Goal: Task Accomplishment & Management: Manage account settings

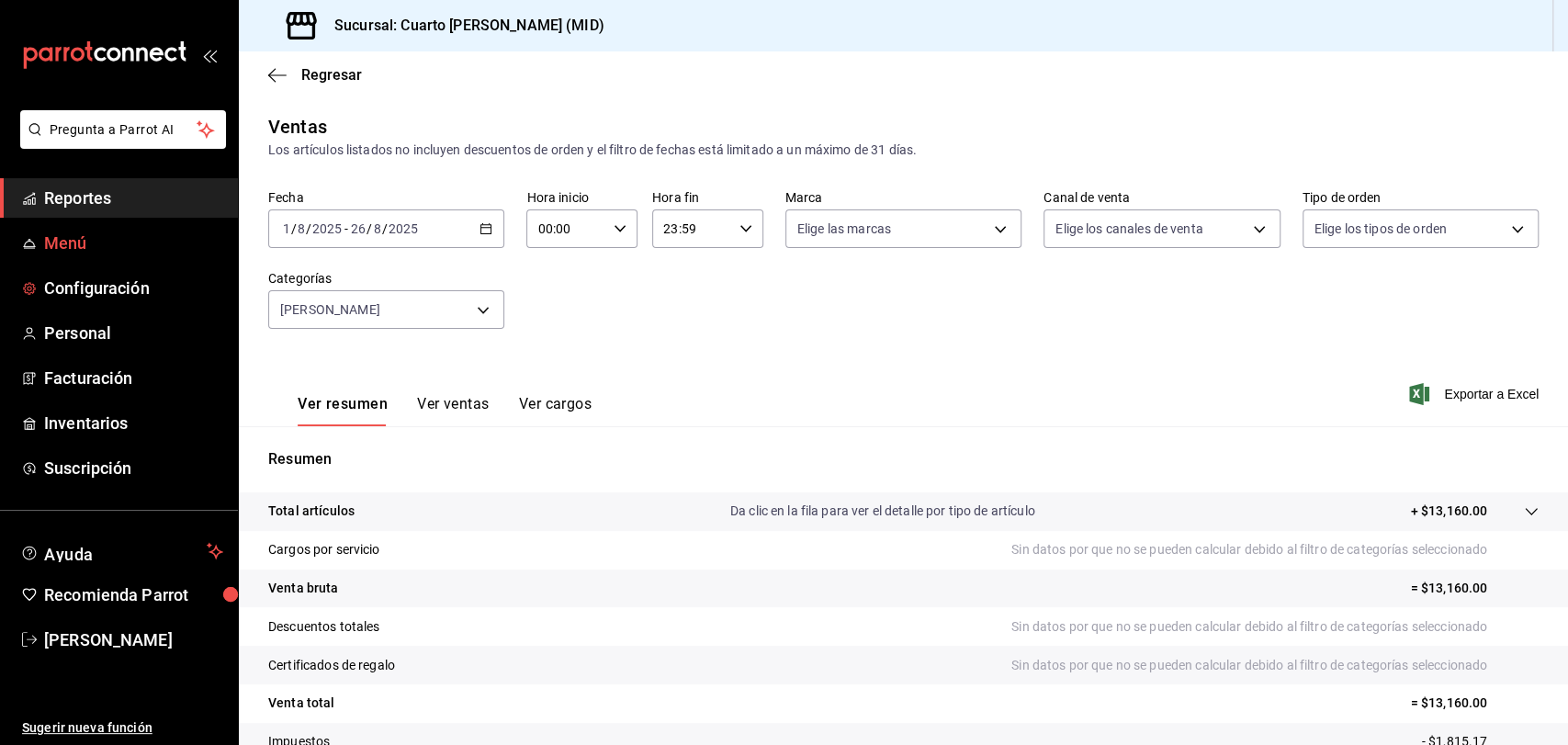
scroll to position [136, 0]
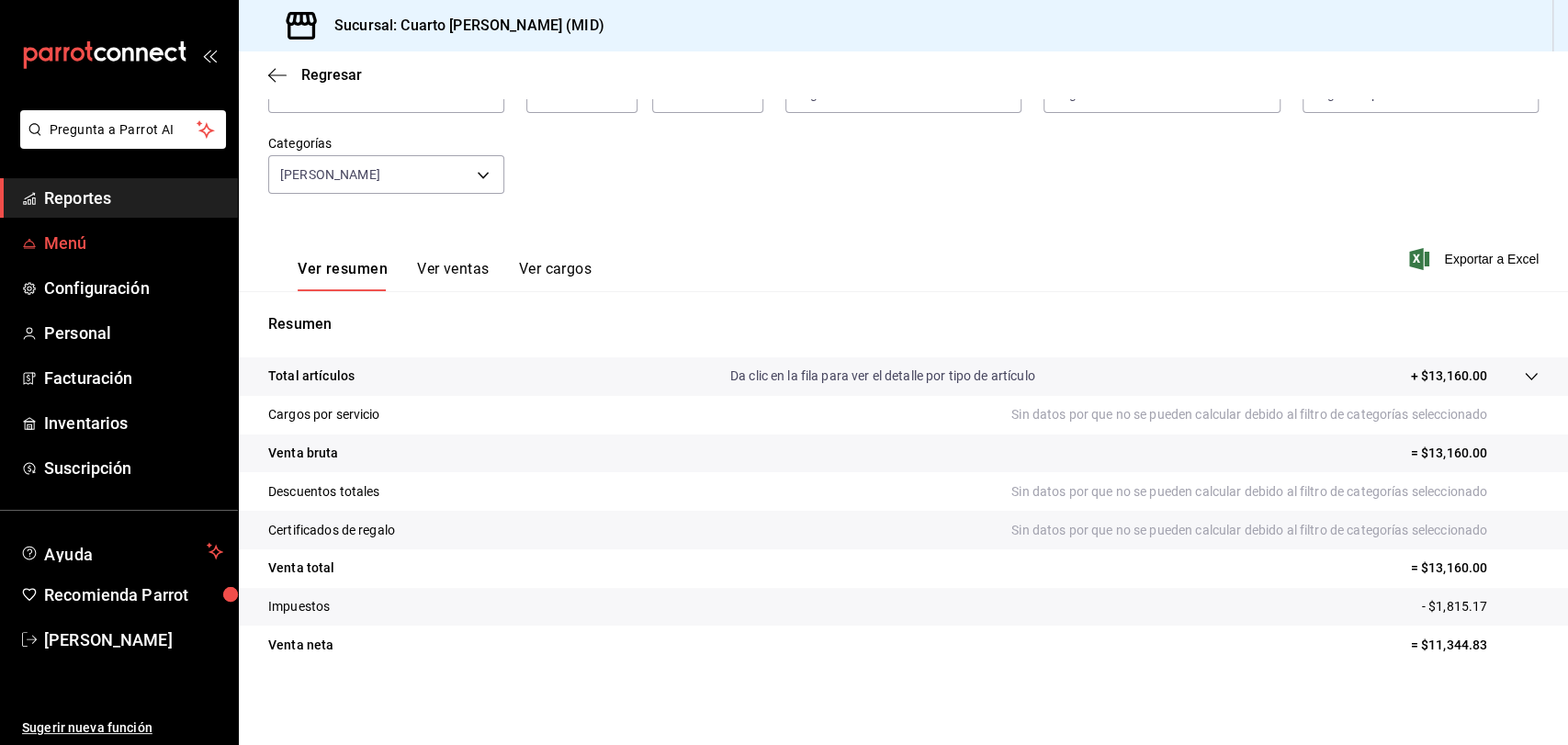
click at [89, 249] on span "Menú" at bounding box center [133, 242] width 179 height 24
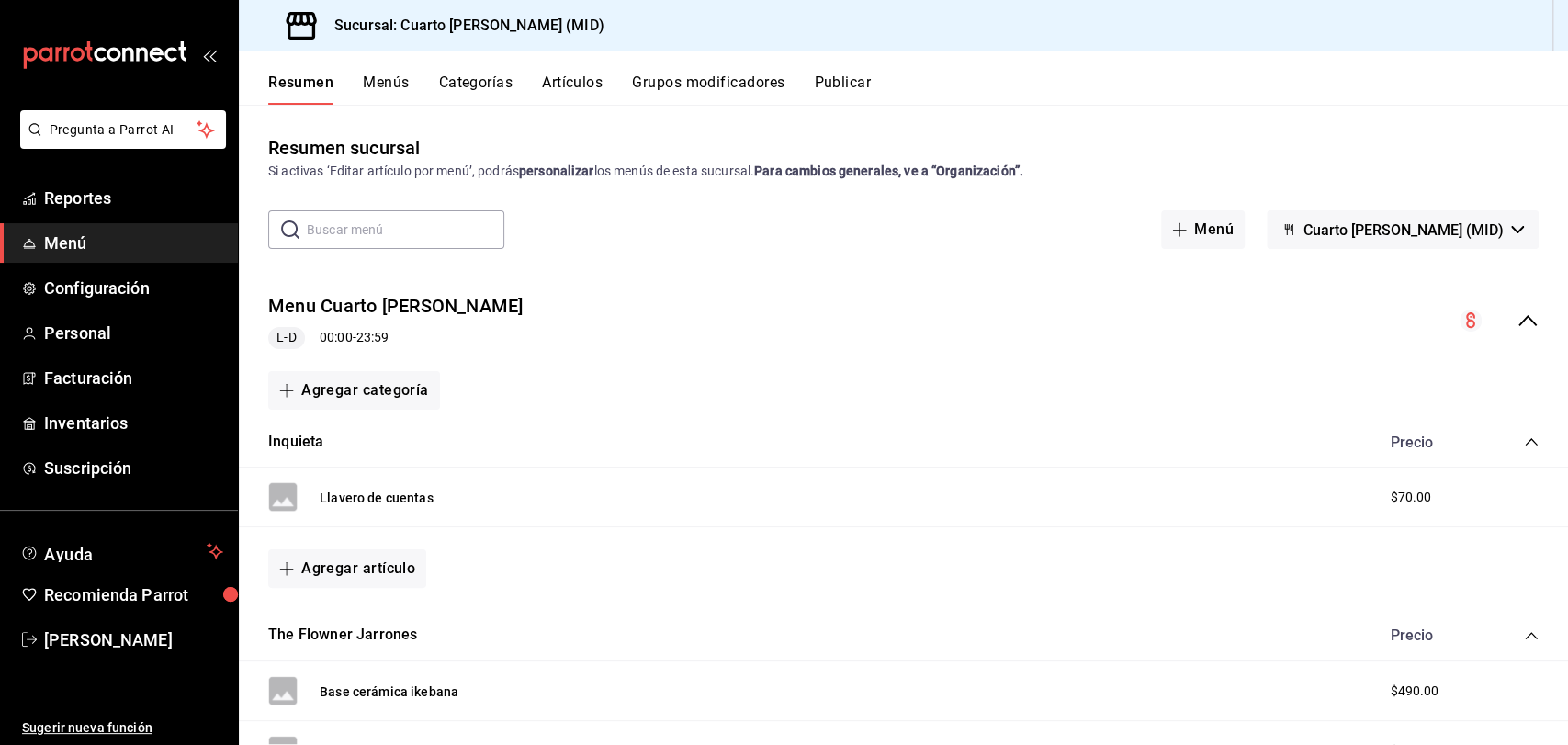
click at [565, 102] on button "Artículos" at bounding box center [572, 88] width 61 height 31
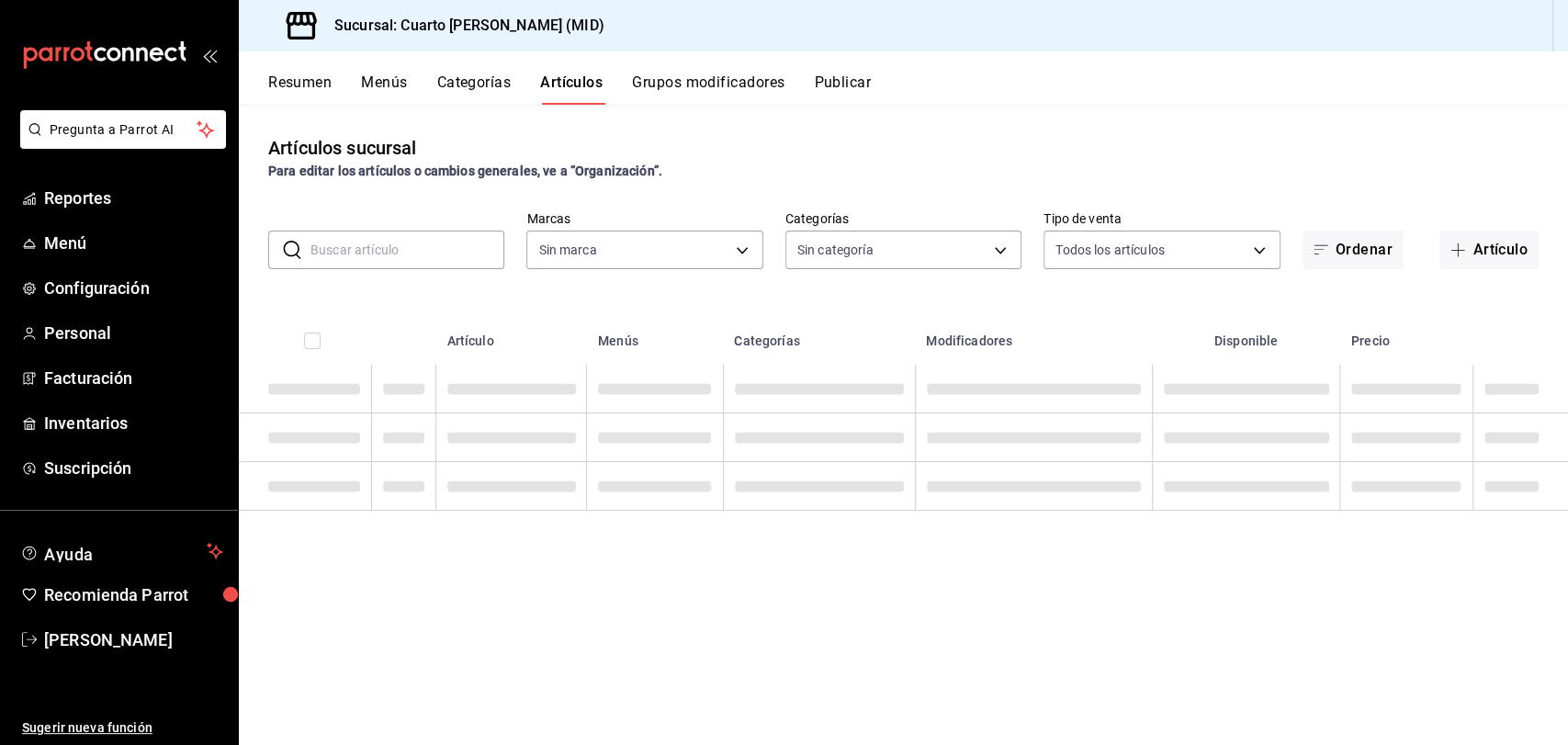
type input "fbcc02f7-780f-4b38-be15-3b9f1ddd6957"
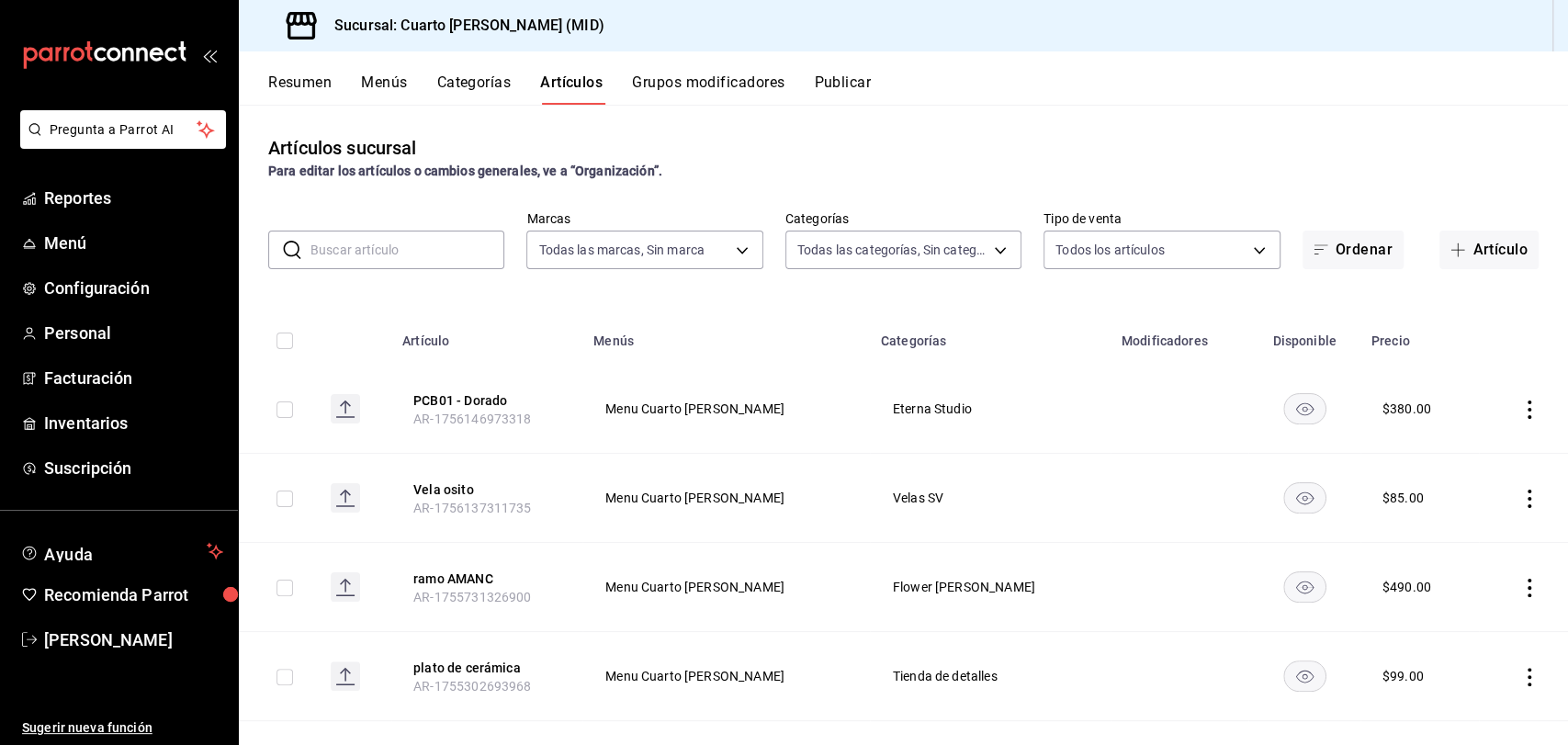
type input "9337de7b-f12f-4046-838f-e1eea326862c,ff8c51d5-140a-4d34-bbd4-8c4bd554a2d9,cc7ef…"
click at [564, 90] on button "Artículos" at bounding box center [571, 88] width 63 height 31
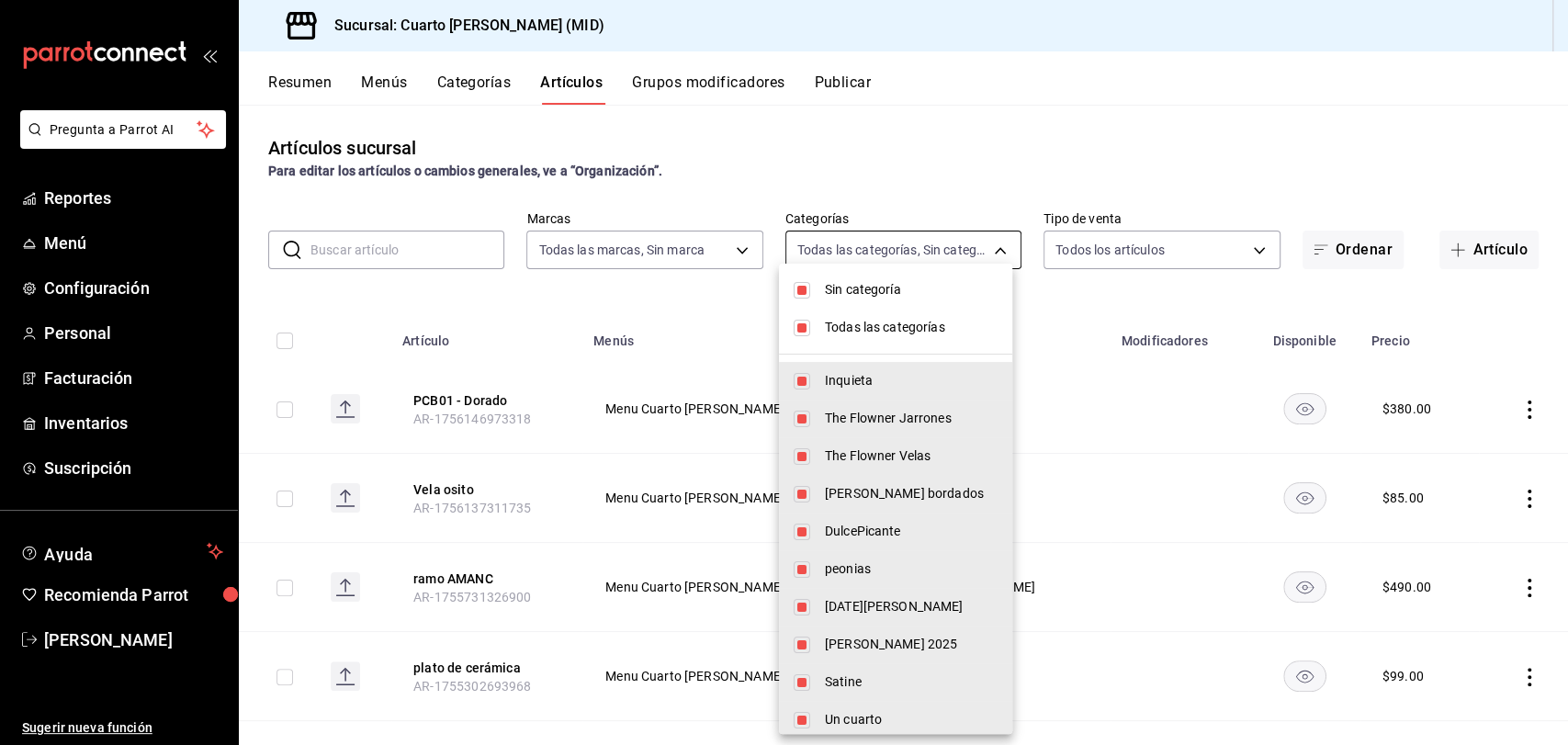
click at [933, 253] on body "Pregunta a Parrot AI Reportes Menú Configuración Personal Facturación Inventari…" at bounding box center [784, 372] width 1568 height 745
click at [843, 326] on span "Todas las categorías" at bounding box center [911, 327] width 172 height 20
checkbox input "false"
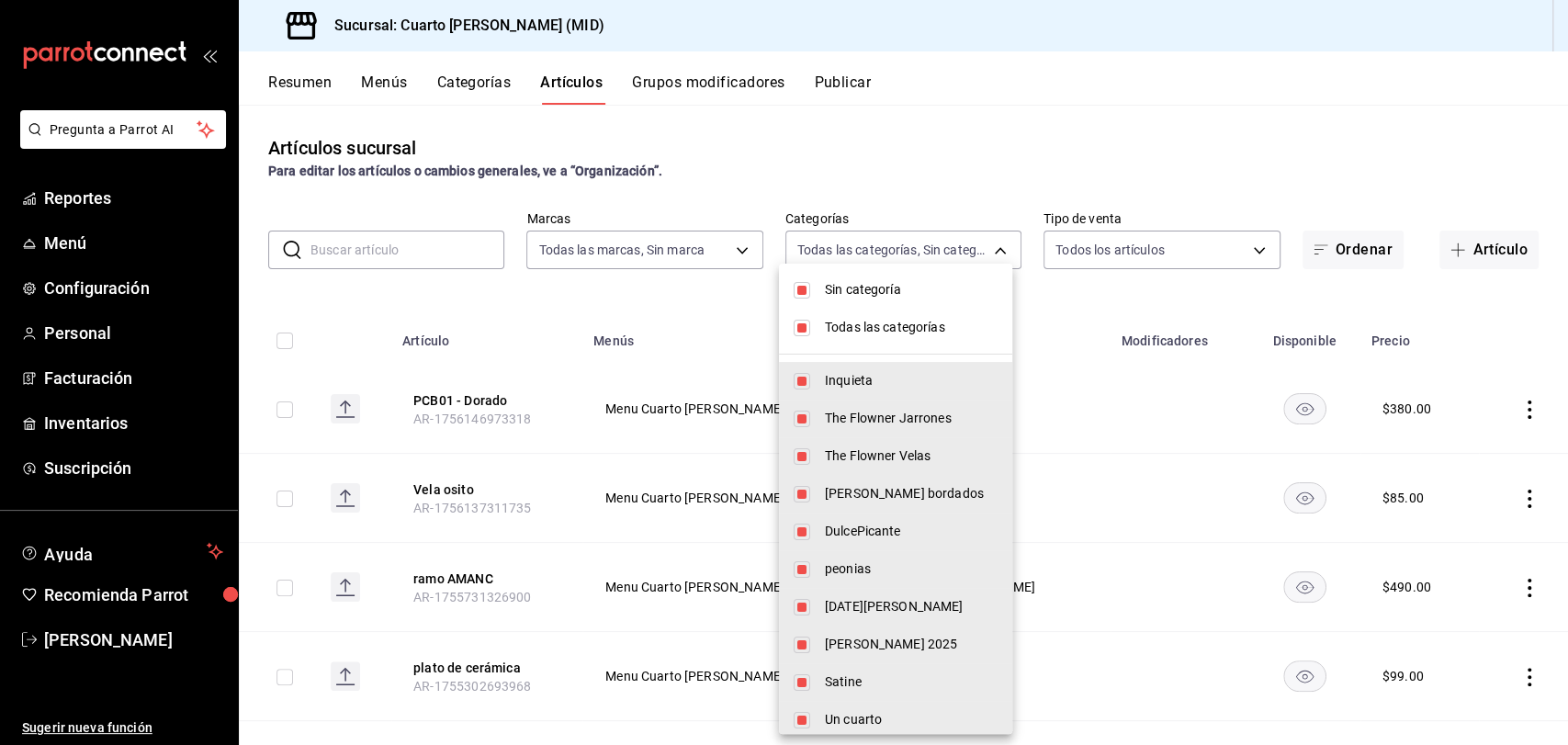
checkbox input "false"
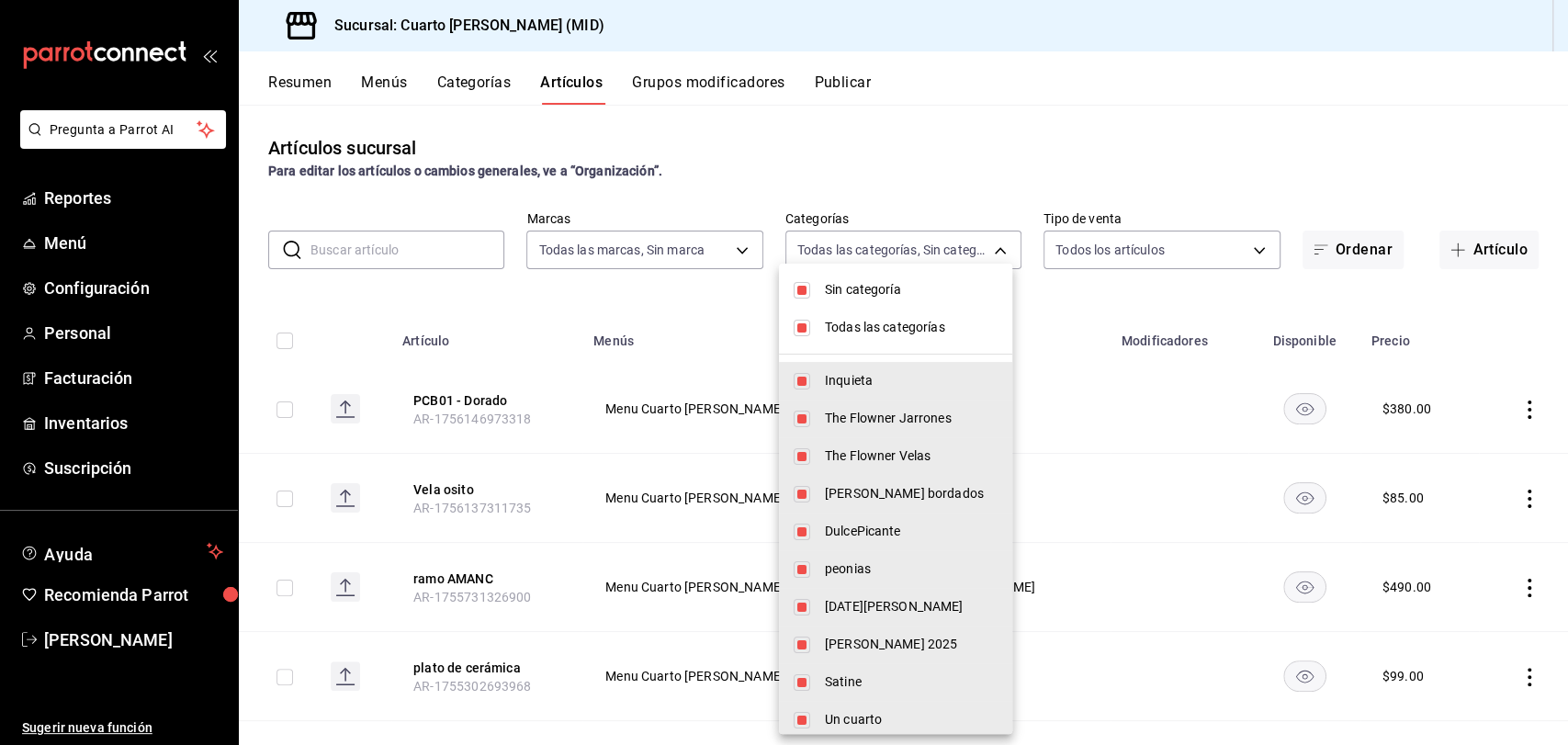
checkbox input "false"
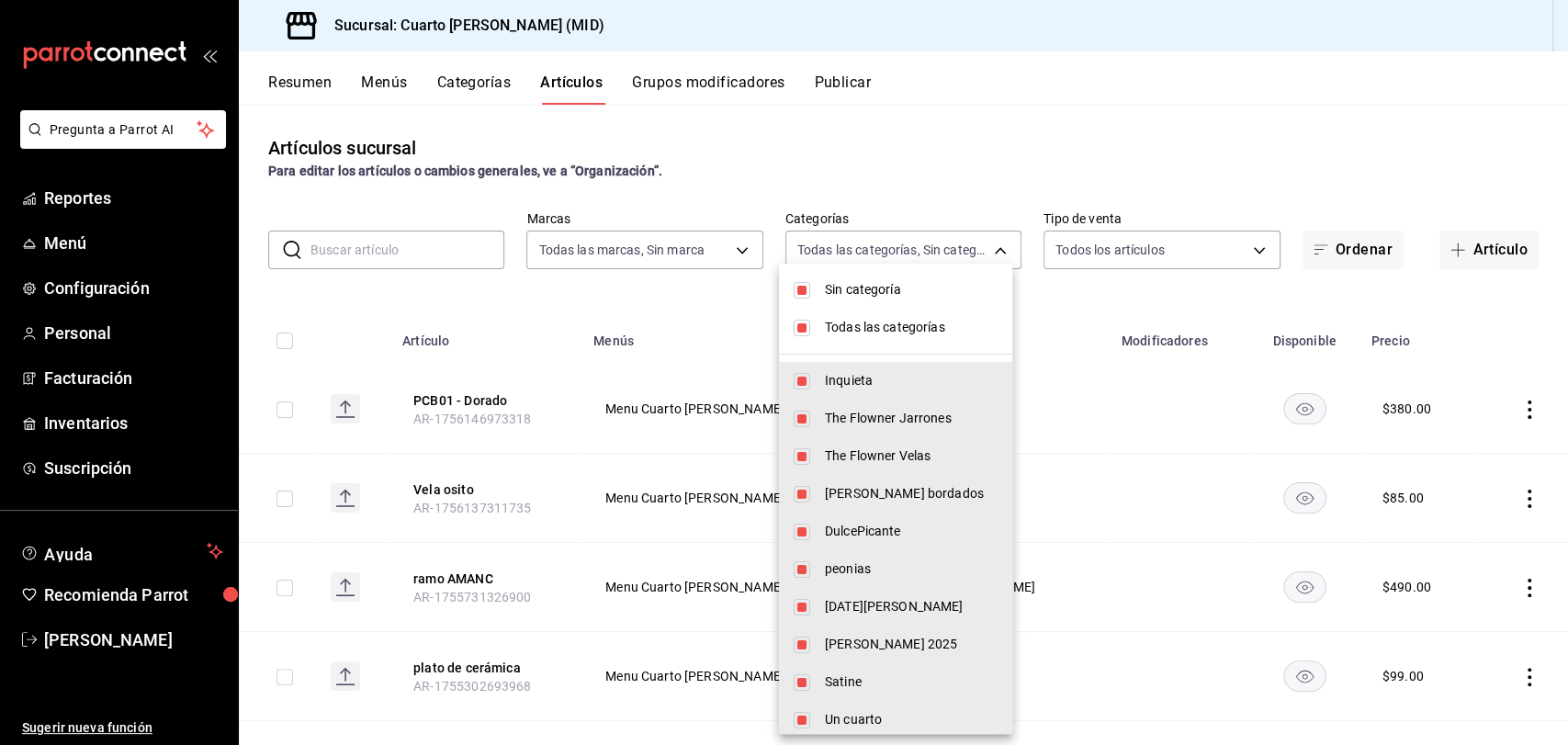
checkbox input "false"
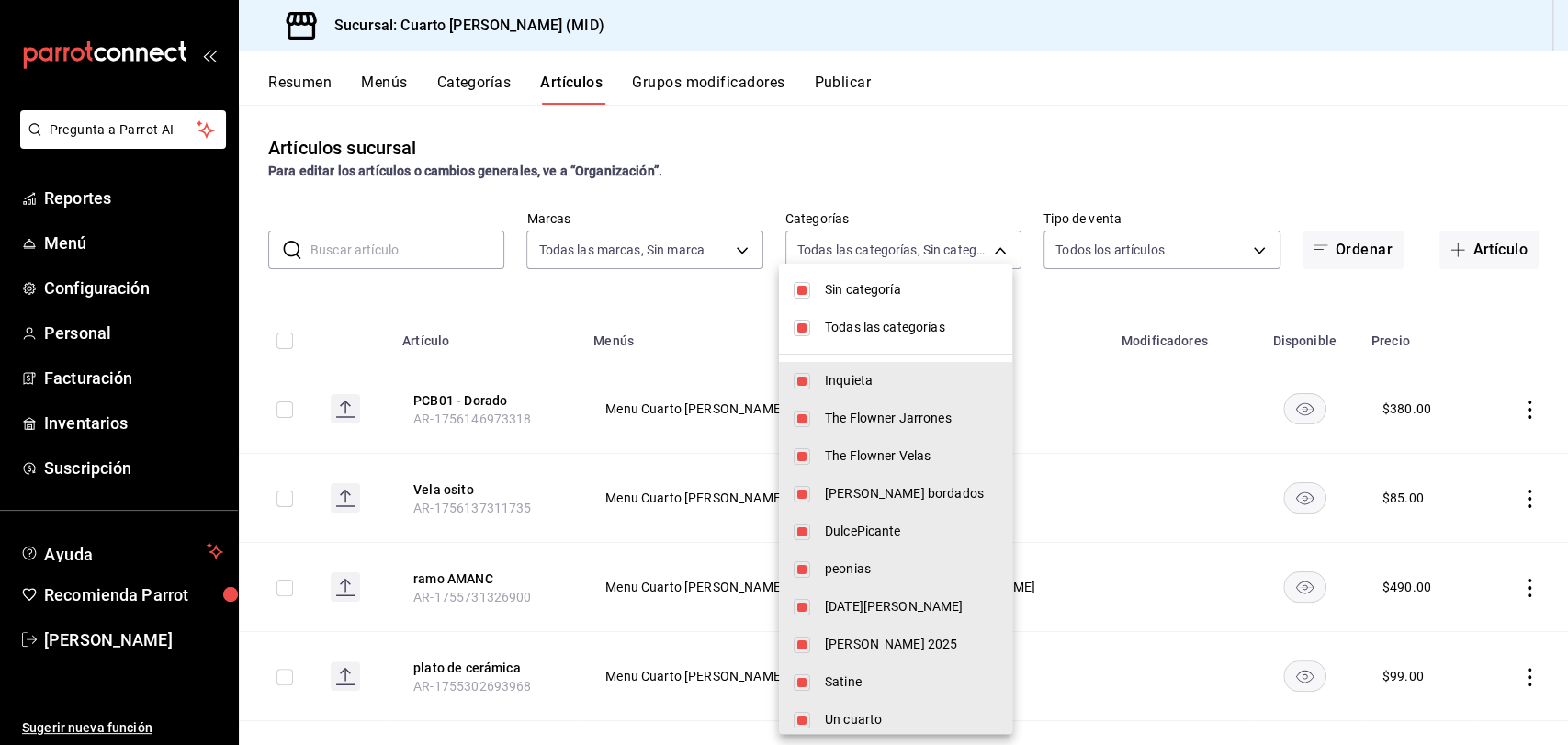
checkbox input "false"
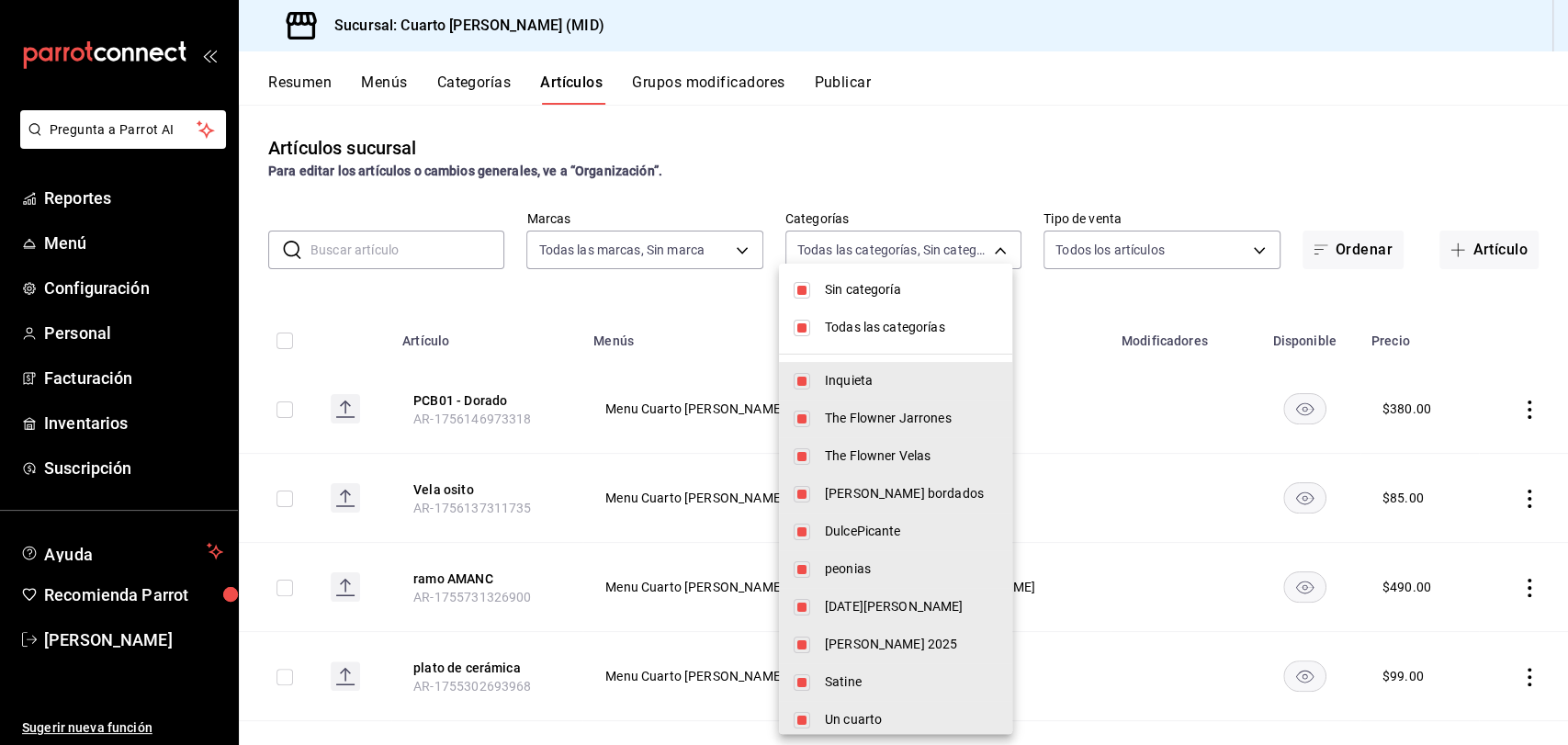
checkbox input "false"
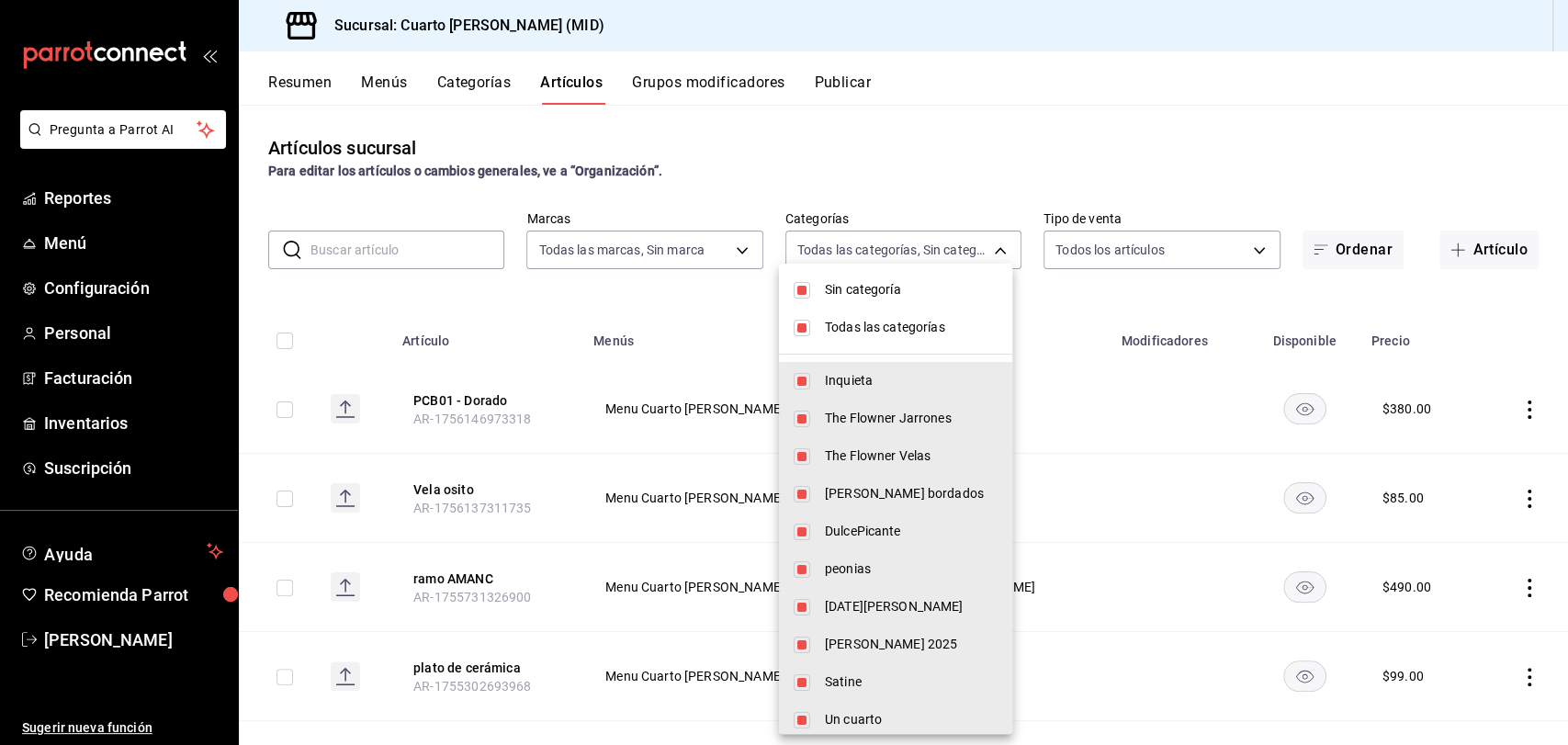
checkbox input "false"
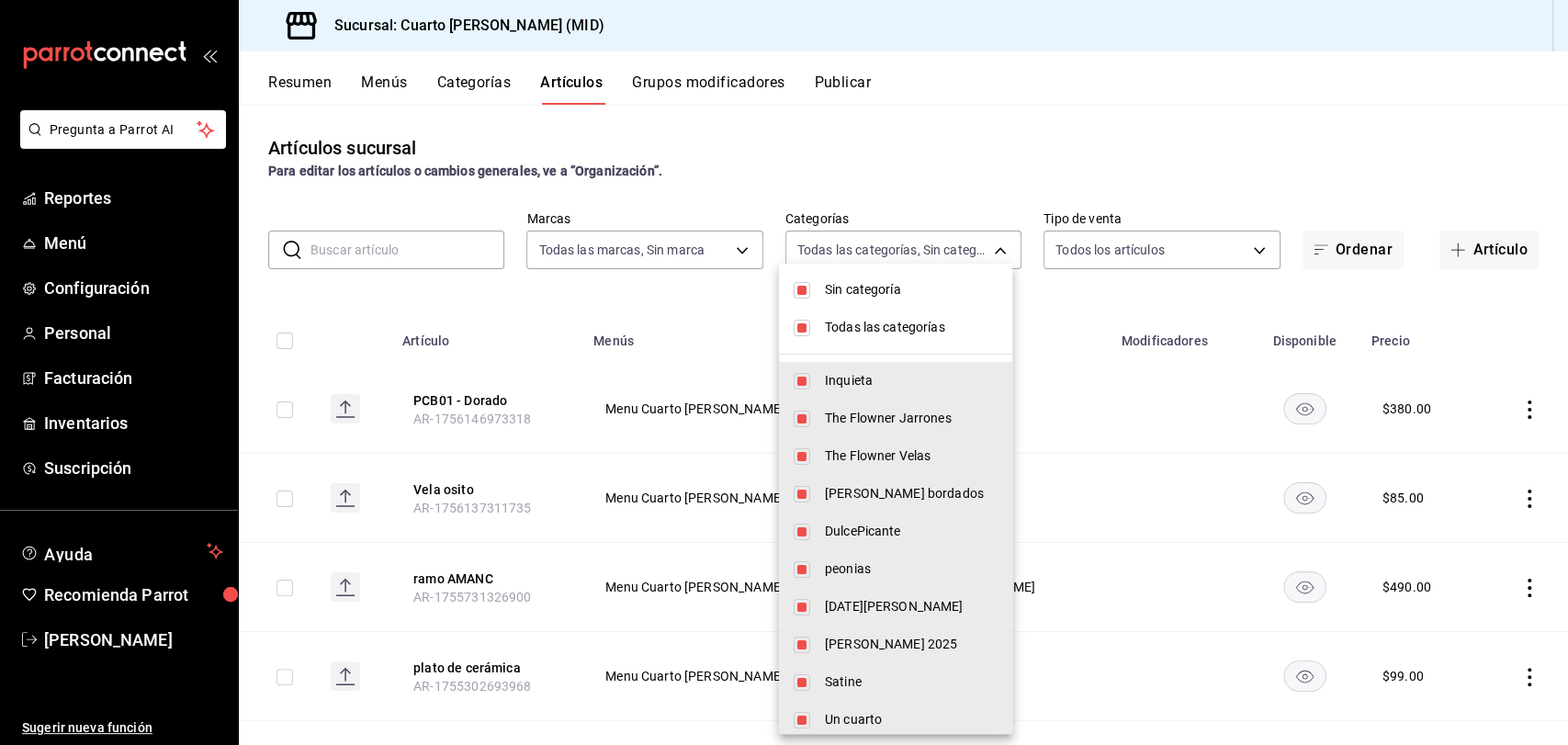
checkbox input "false"
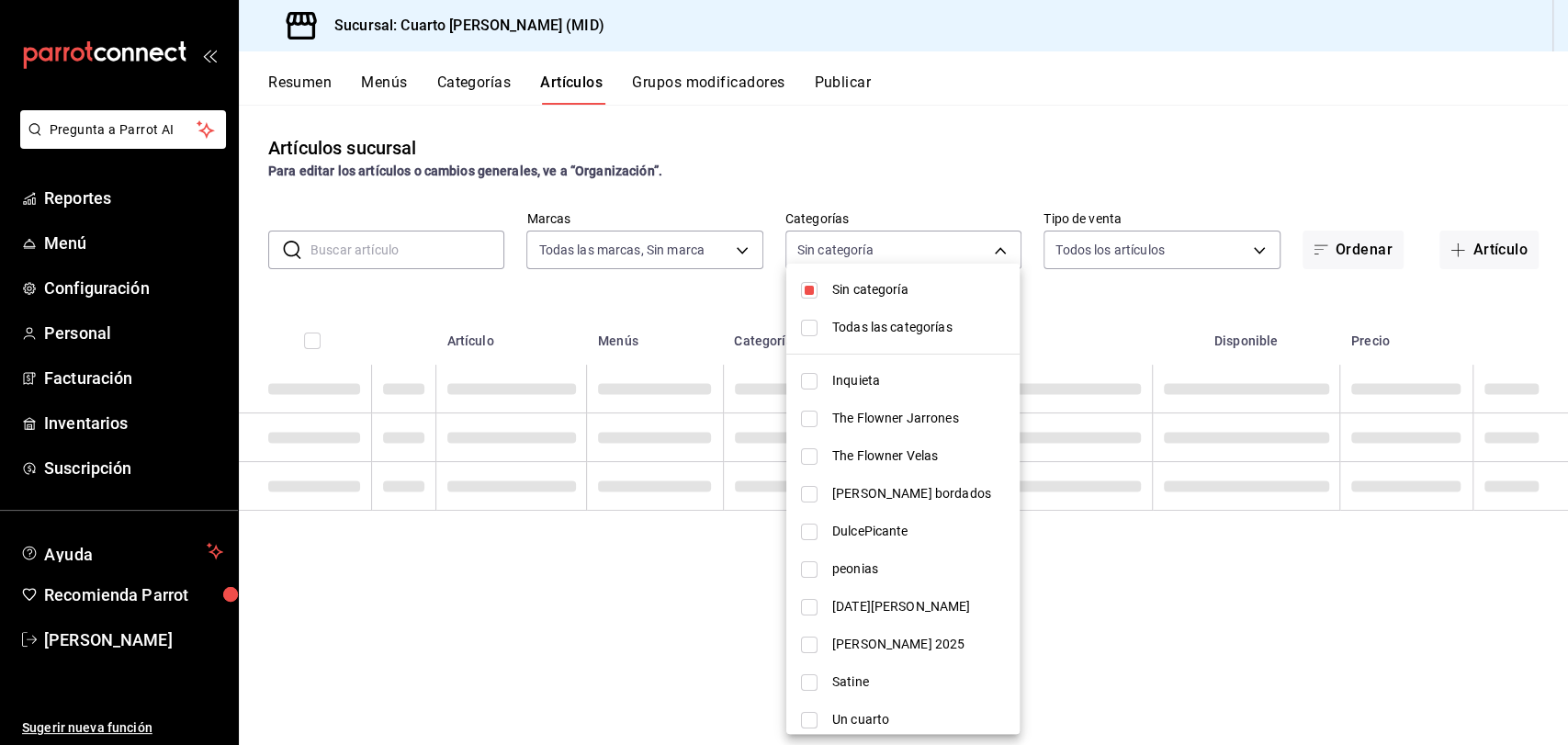
click at [810, 285] on li "Sin categoría" at bounding box center [902, 289] width 233 height 37
checkbox input "false"
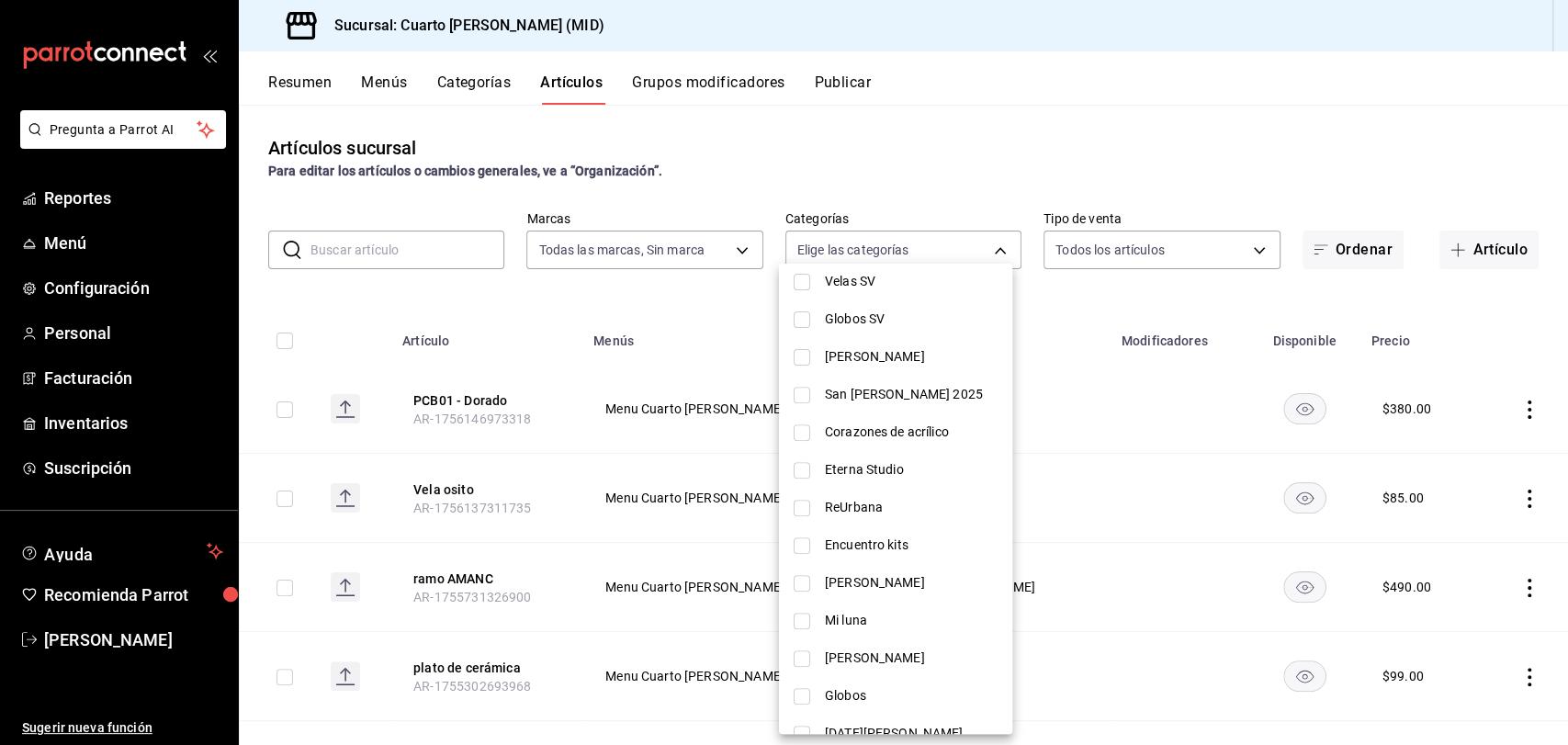
scroll to position [576, 0]
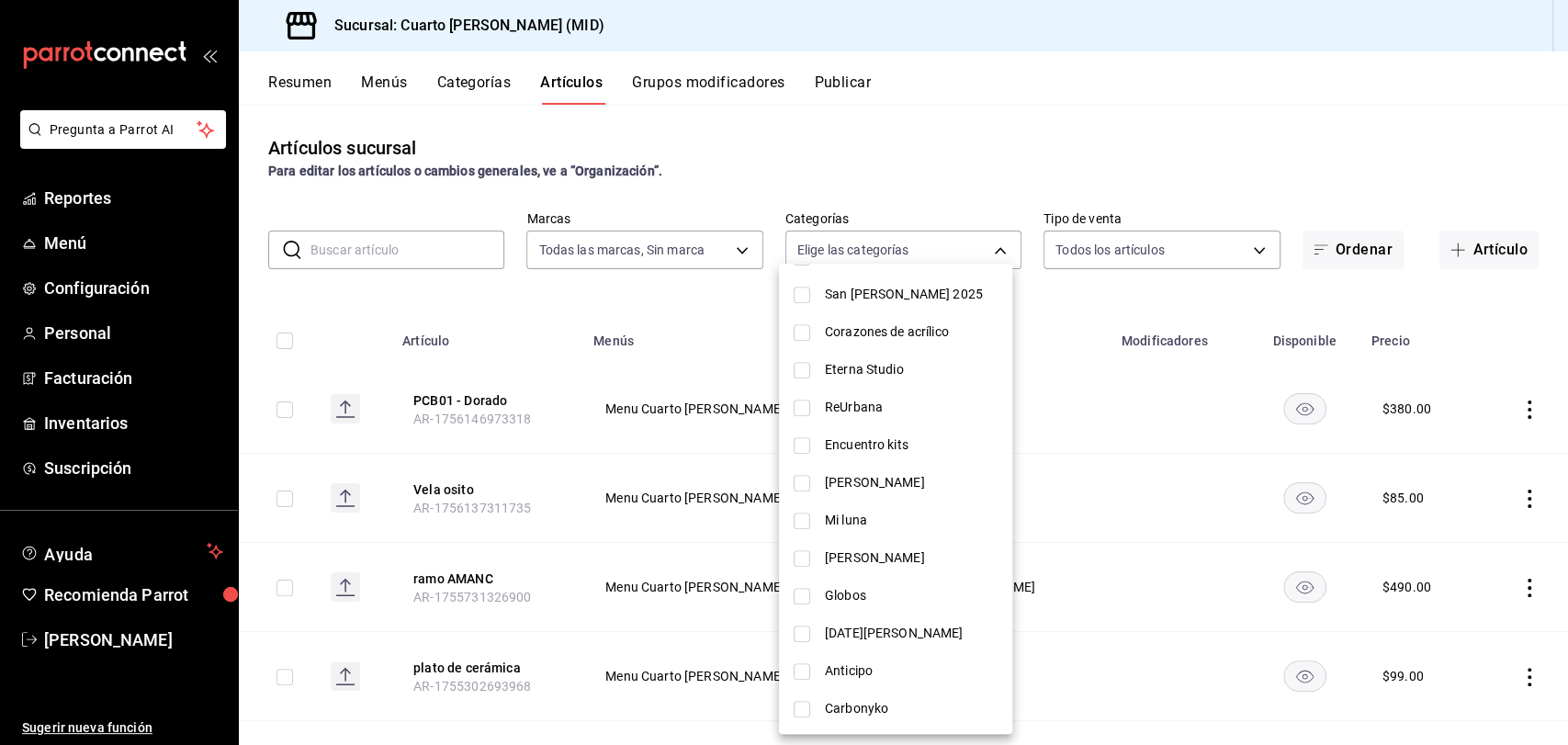
click at [838, 555] on span "[PERSON_NAME]" at bounding box center [911, 558] width 172 height 20
type input "3bcc60fa-67c7-4d48-af70-28c984709b0c"
checkbox input "true"
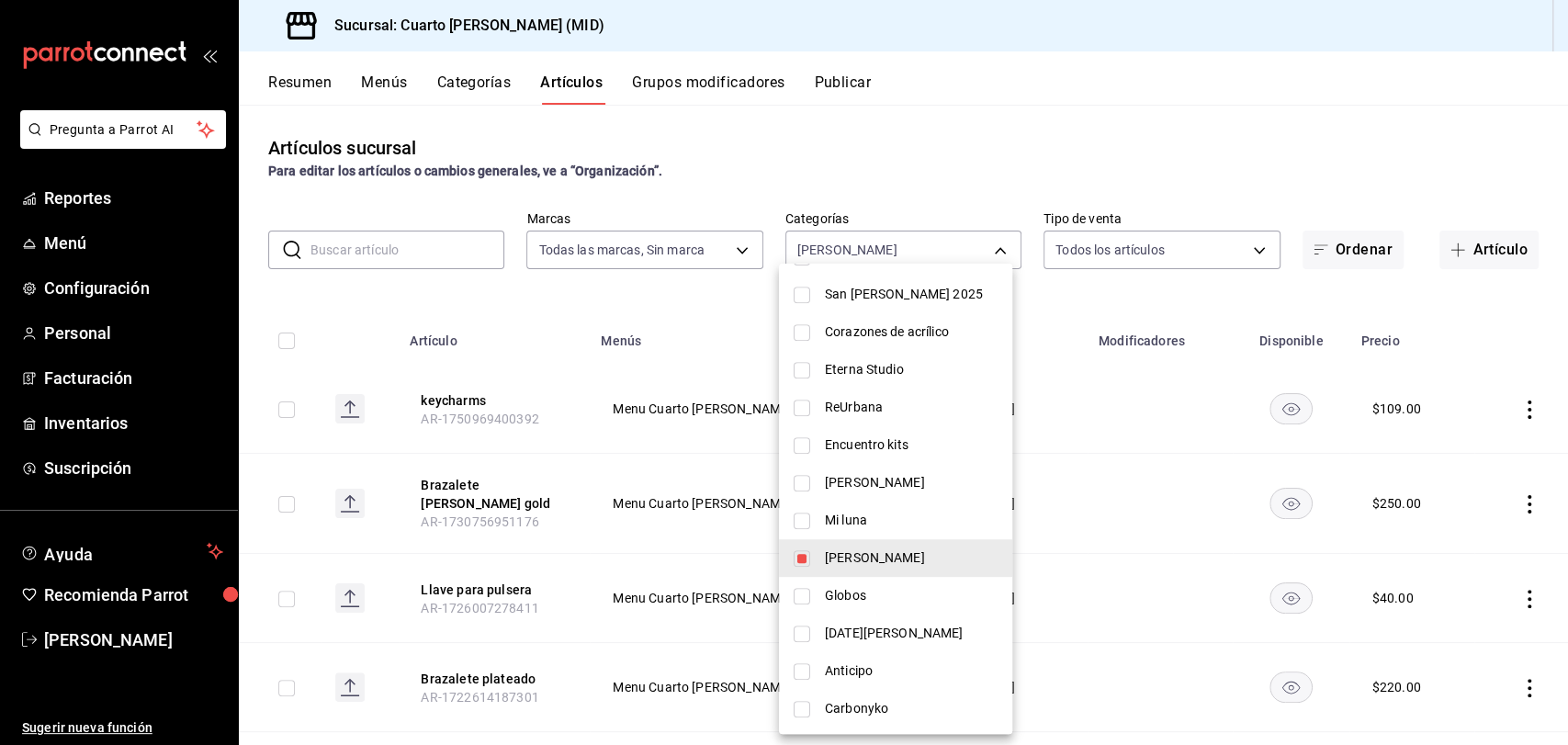
click at [572, 379] on div at bounding box center [784, 372] width 1568 height 745
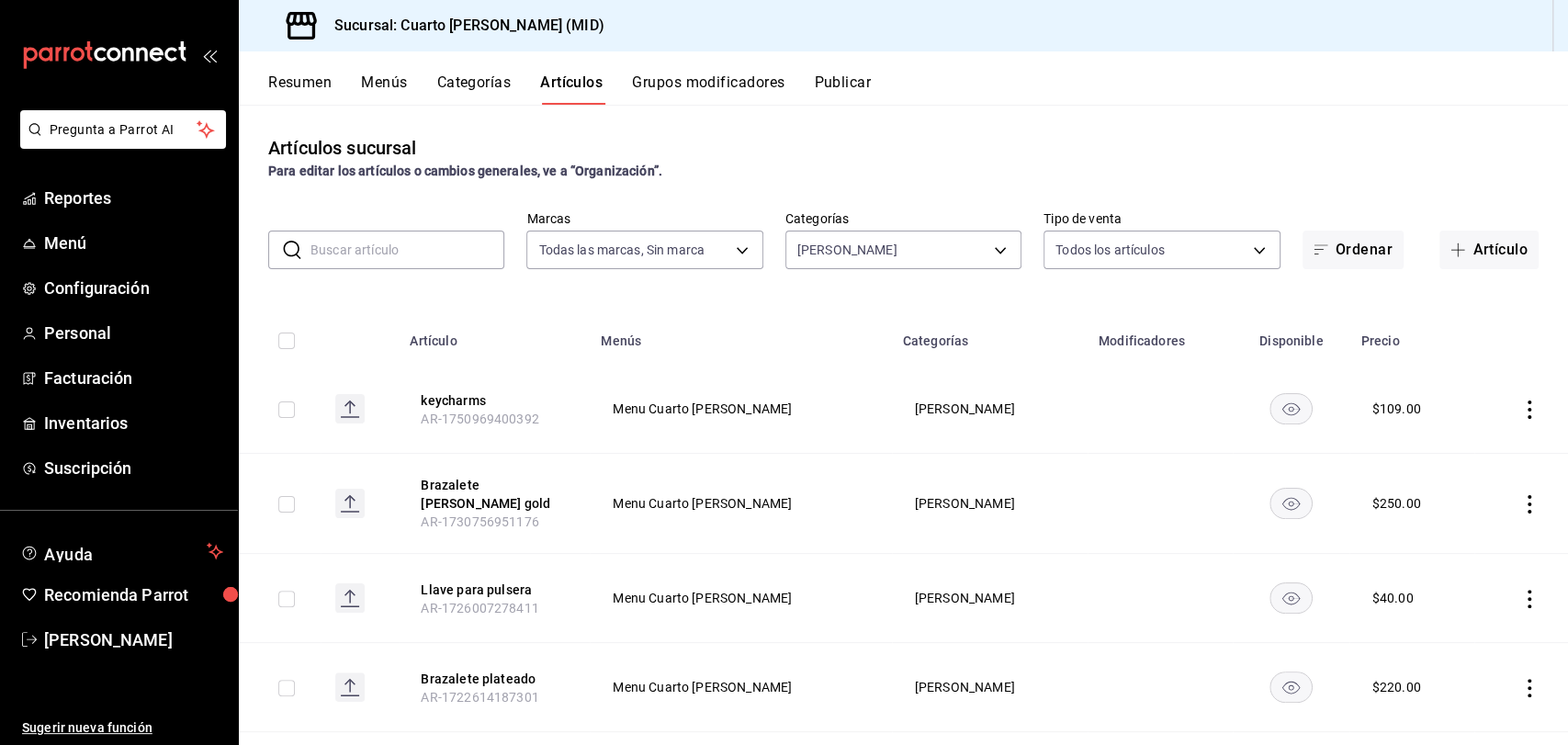
click at [1528, 495] on icon "actions" at bounding box center [1530, 504] width 4 height 19
click at [1451, 605] on li "Eliminar" at bounding box center [1442, 616] width 110 height 37
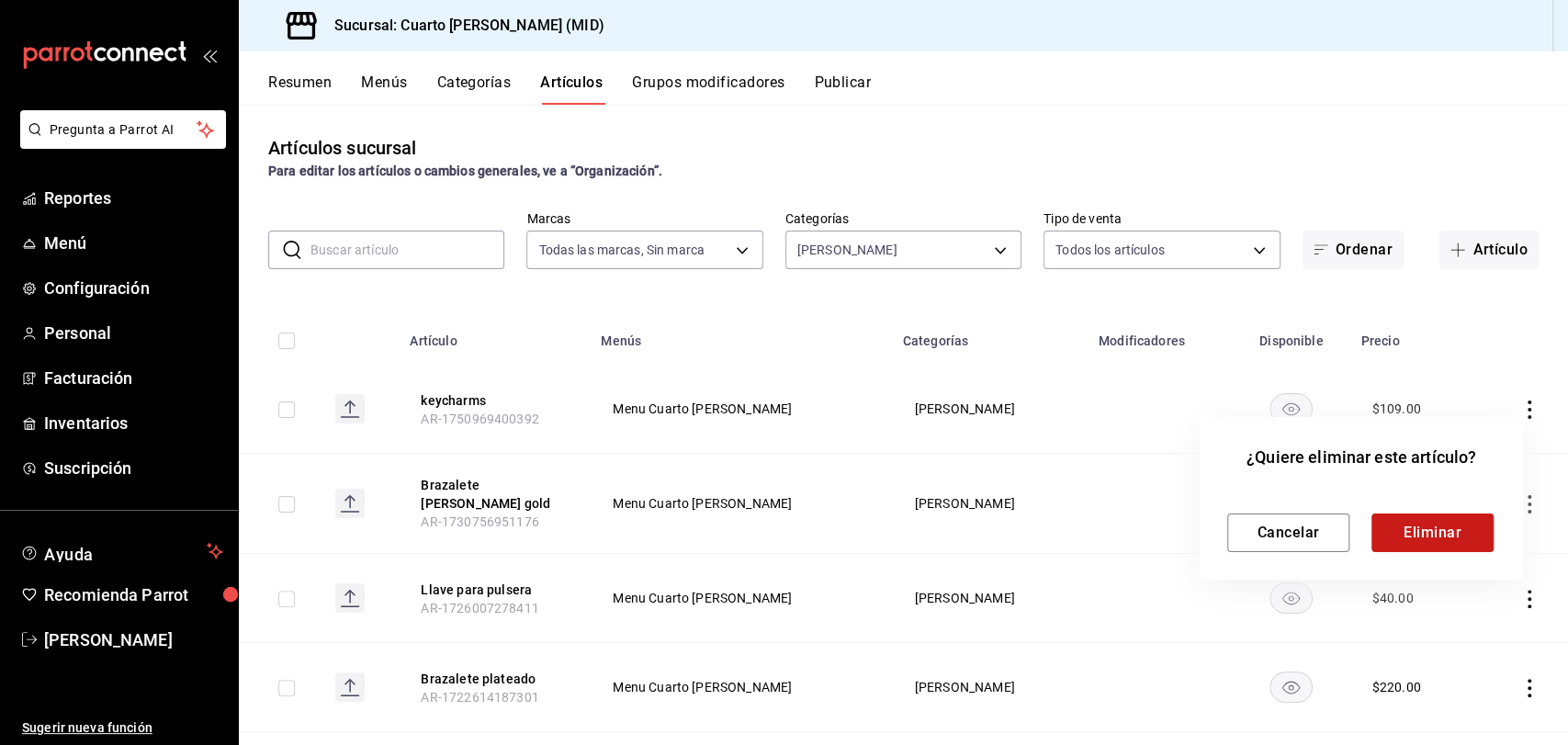
click at [1423, 519] on button "Eliminar" at bounding box center [1432, 532] width 122 height 38
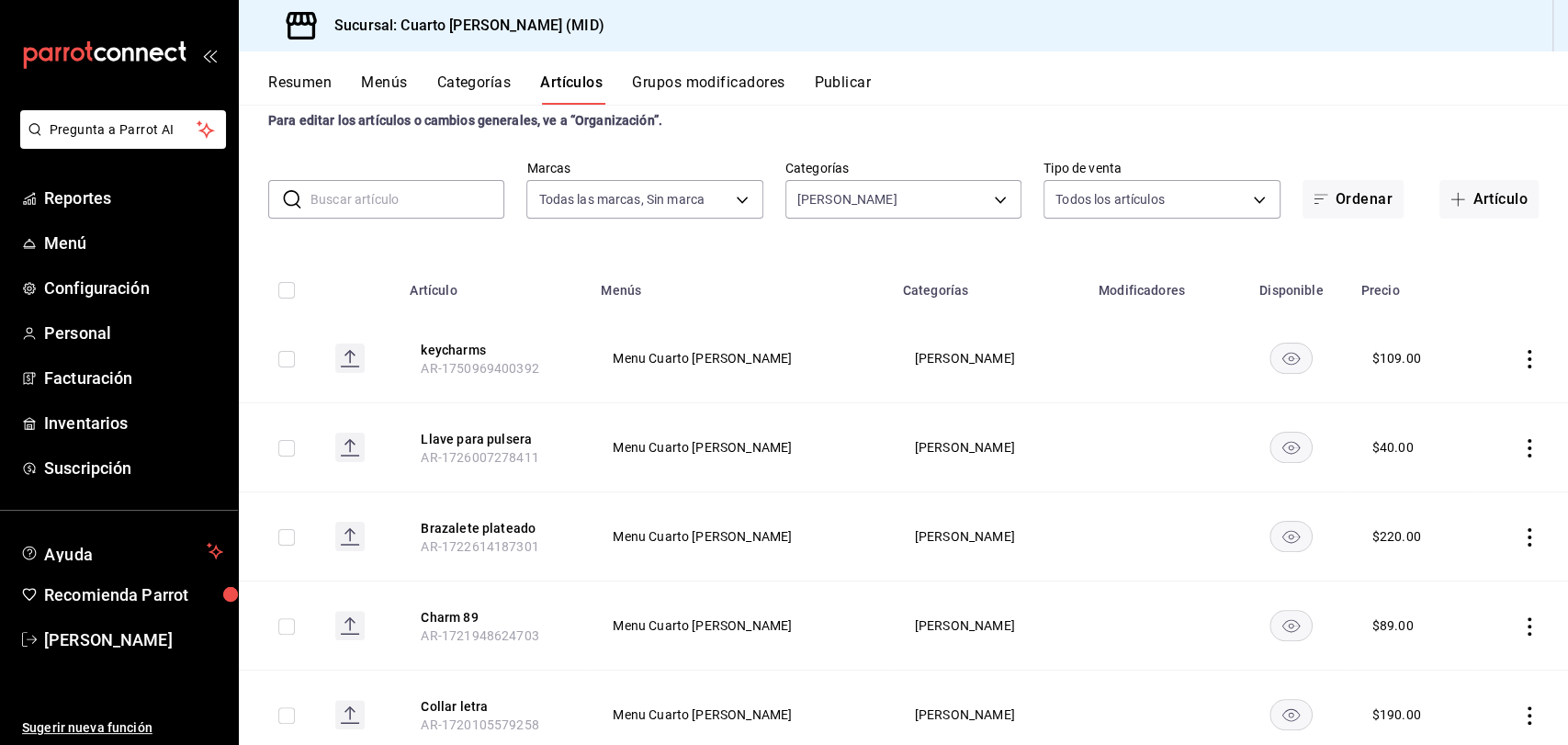
scroll to position [47, 0]
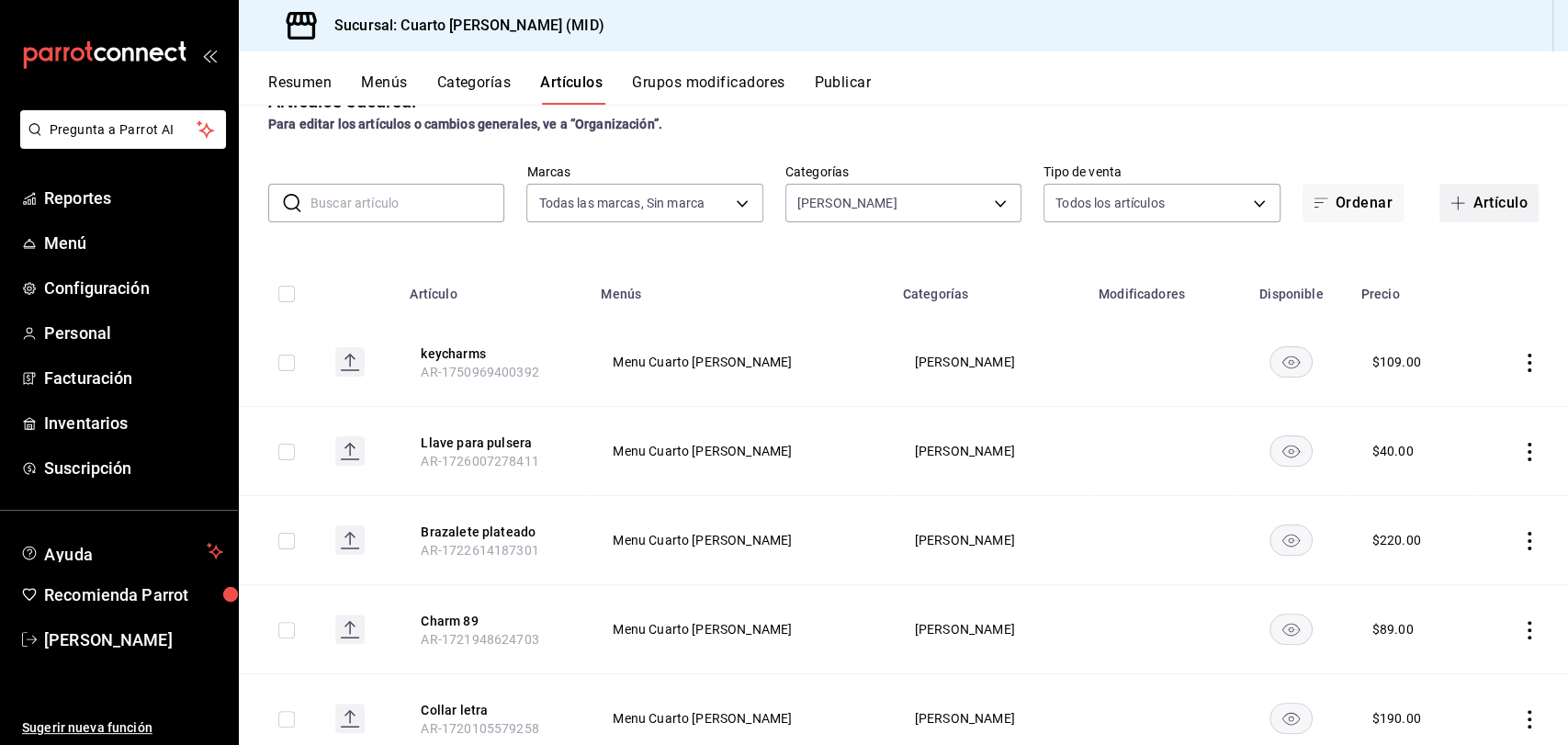
click at [1450, 202] on span "button" at bounding box center [1461, 203] width 22 height 15
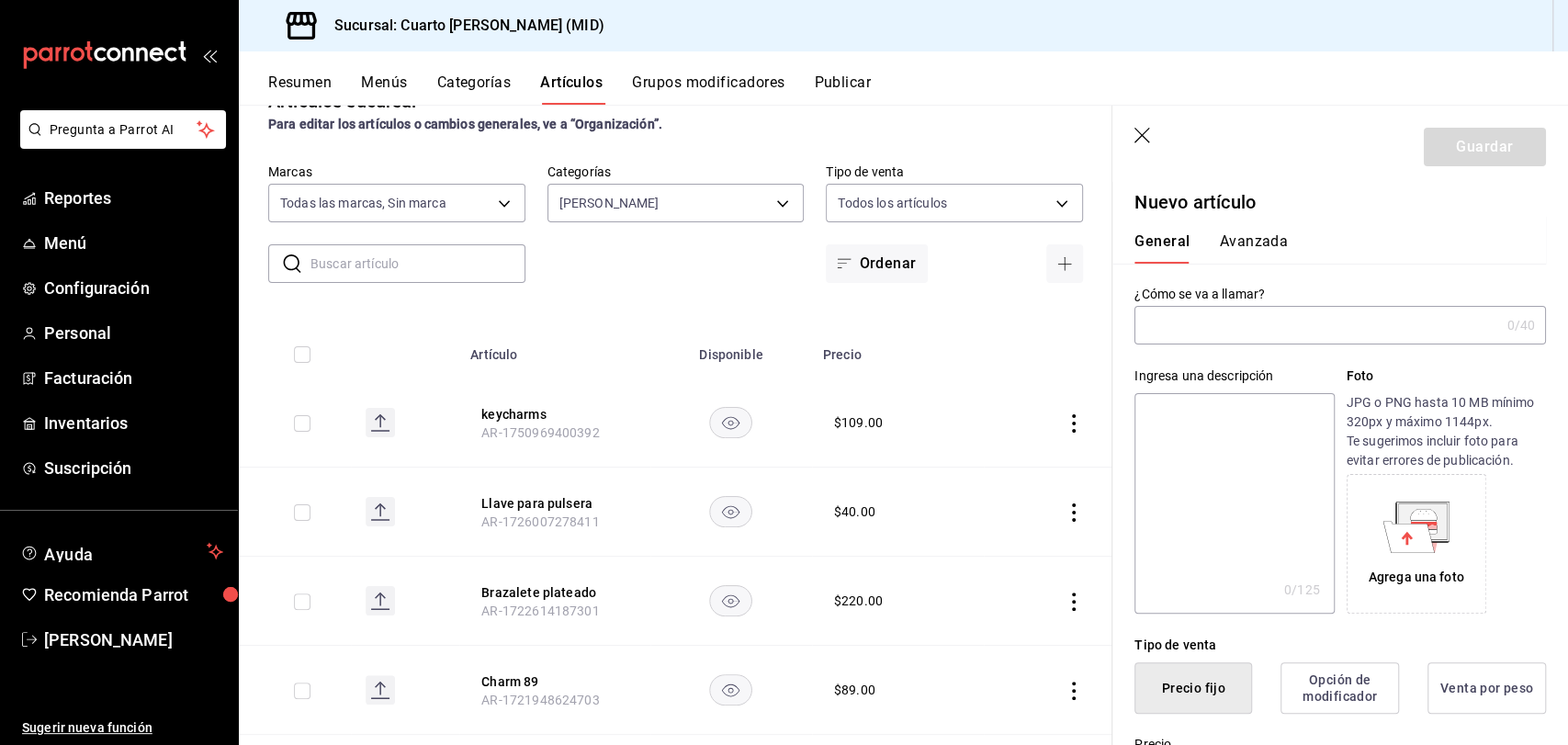
click at [1323, 336] on input "text" at bounding box center [1316, 325] width 364 height 37
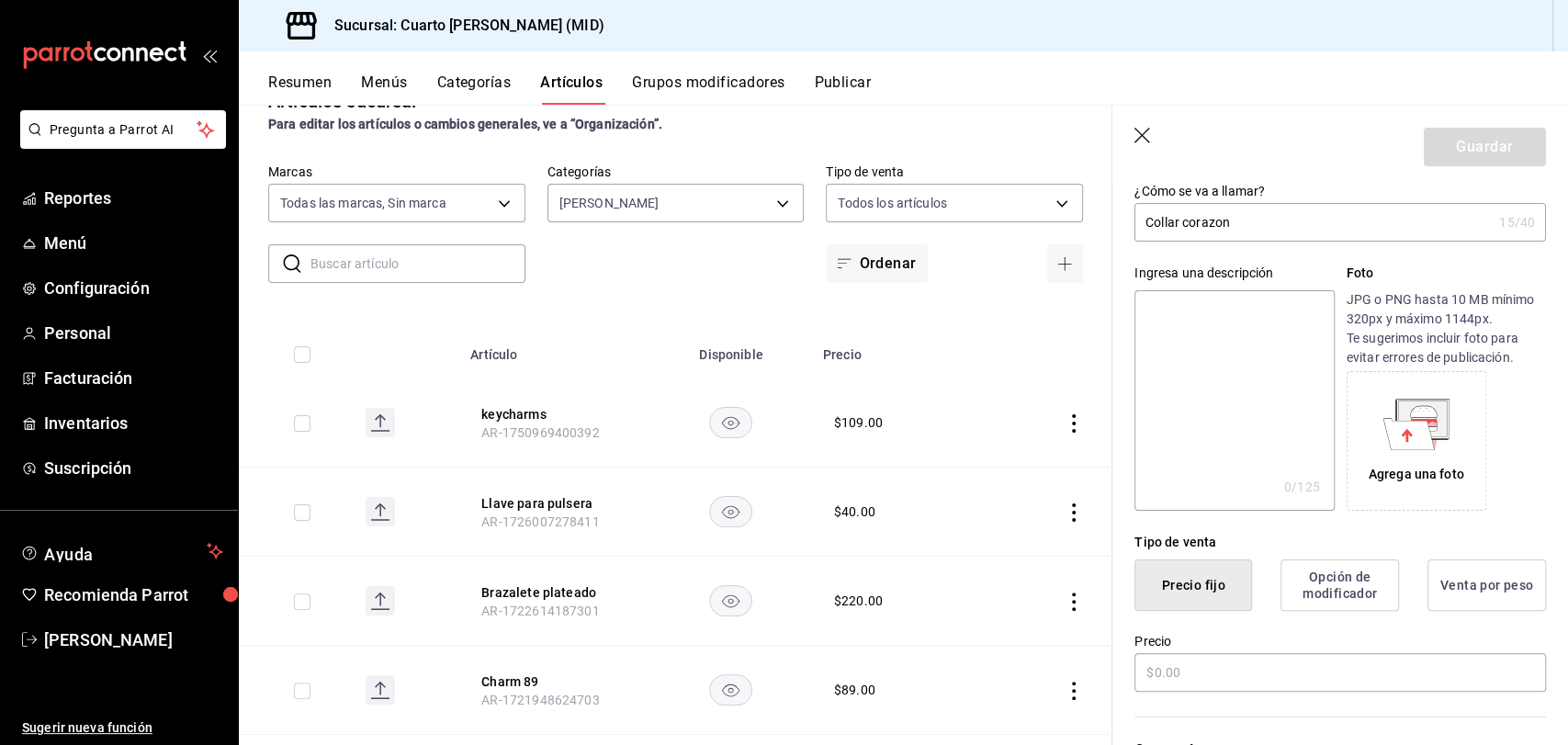
scroll to position [122, 0]
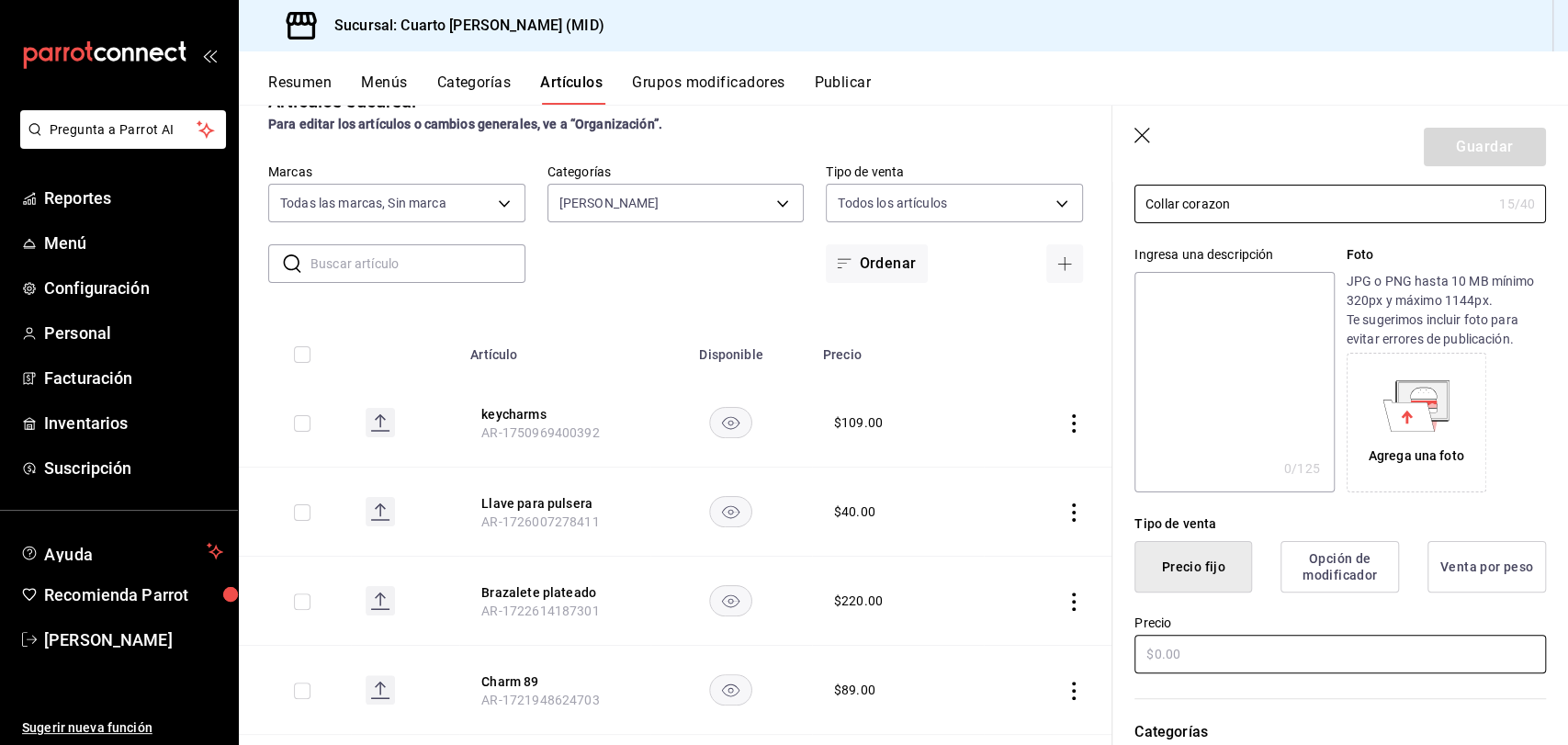
type input "Collar corazon"
click at [1242, 660] on input "text" at bounding box center [1341, 653] width 412 height 38
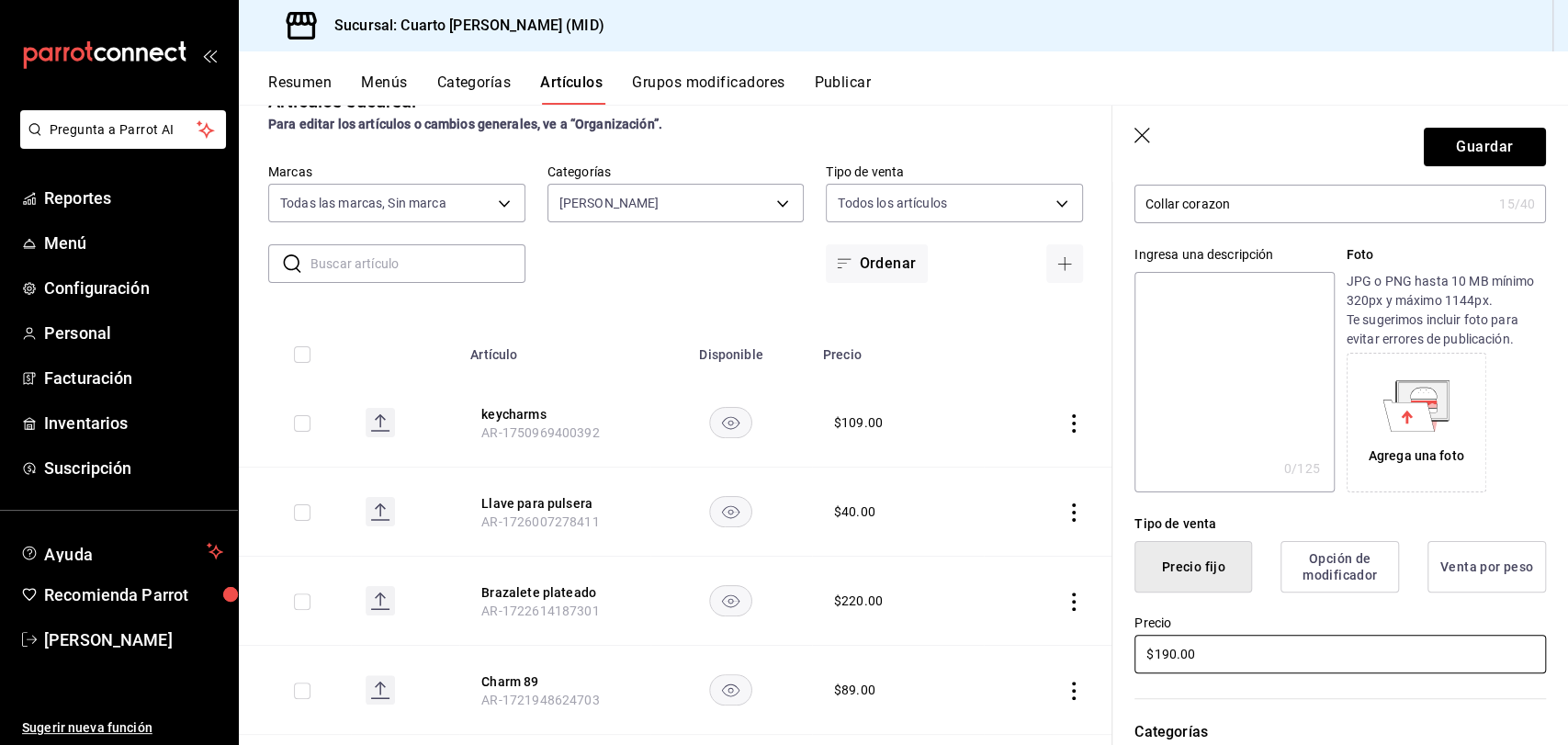
type input "$190.00"
click at [1298, 217] on input "Collar corazon" at bounding box center [1313, 203] width 358 height 37
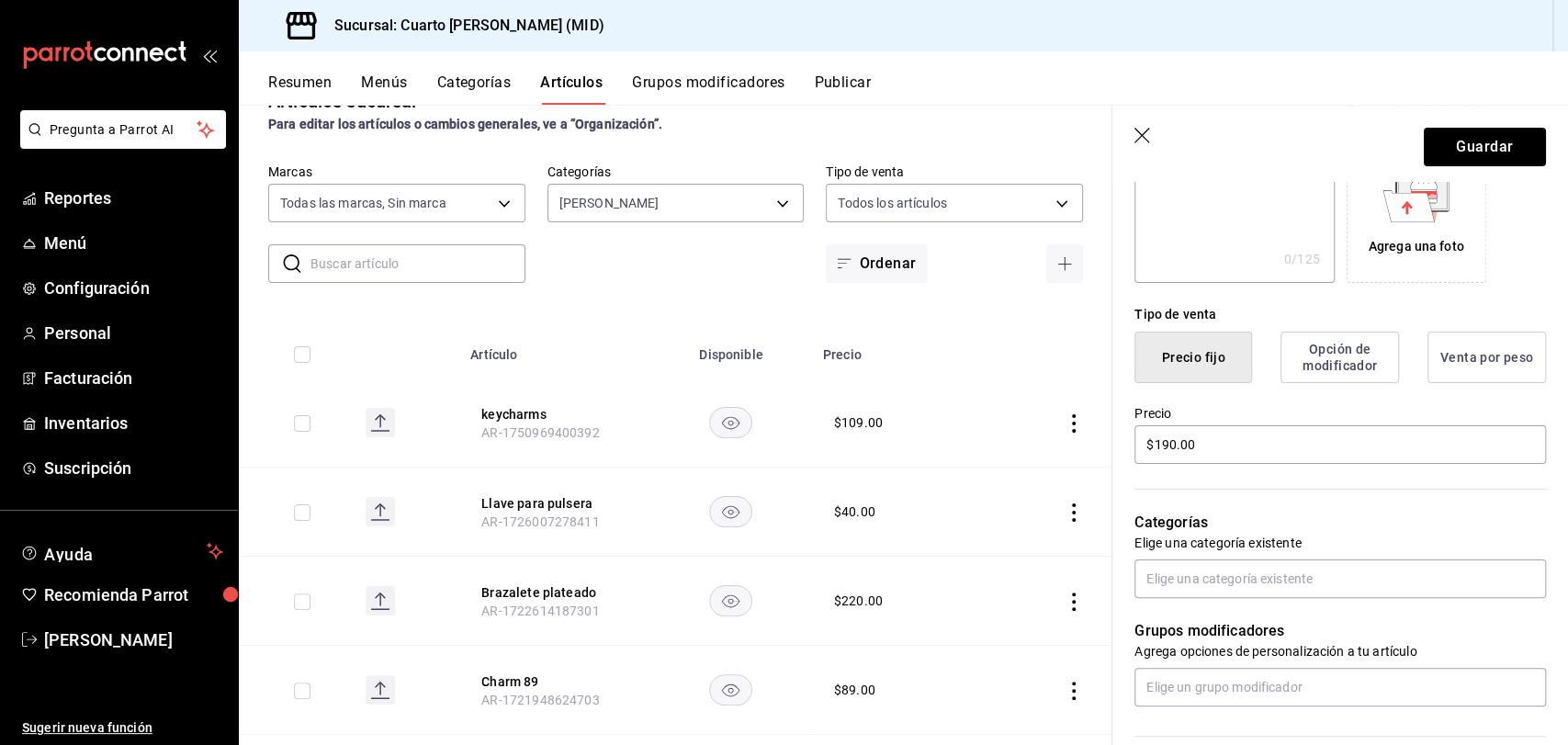
scroll to position [332, 0]
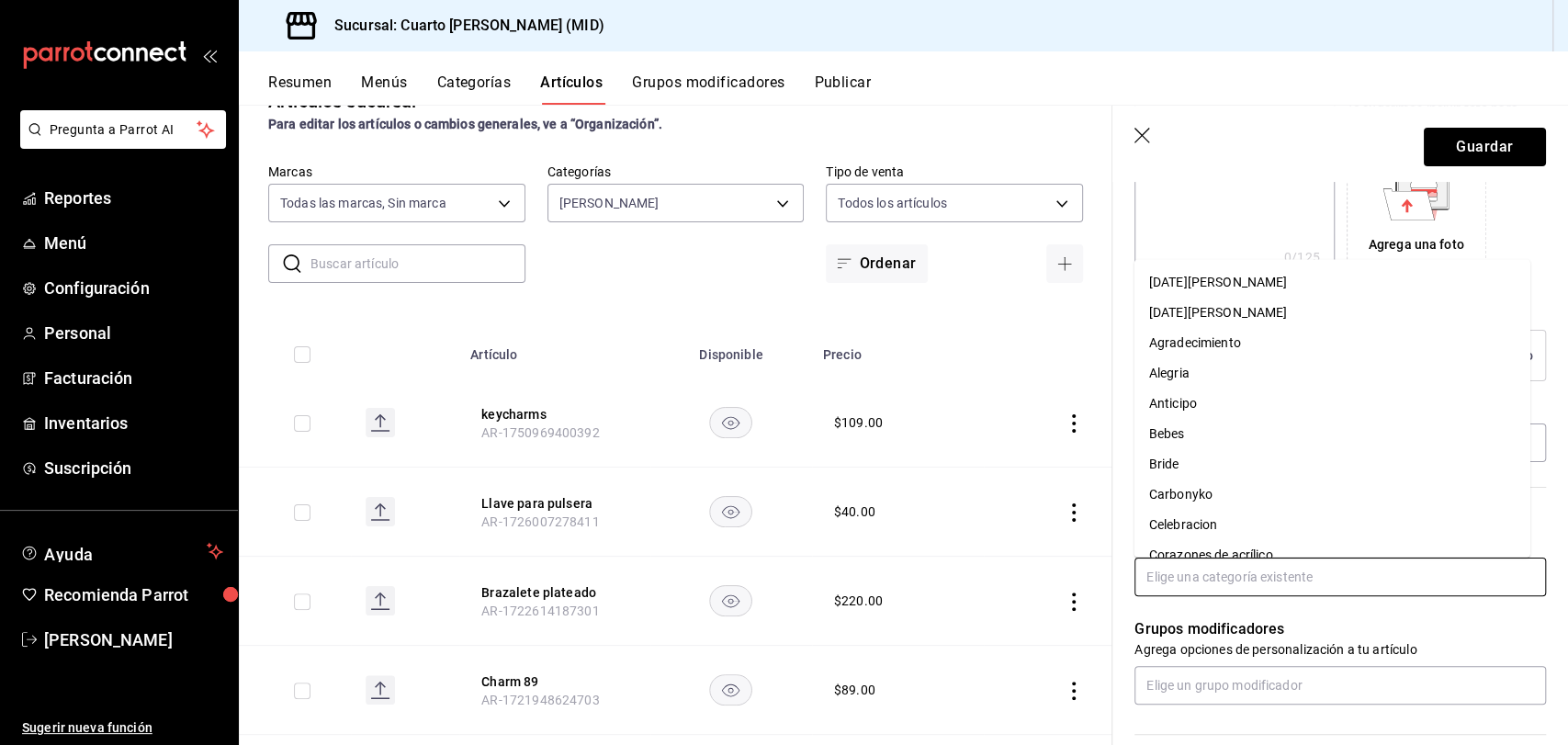
click at [1330, 573] on input "text" at bounding box center [1341, 577] width 412 height 38
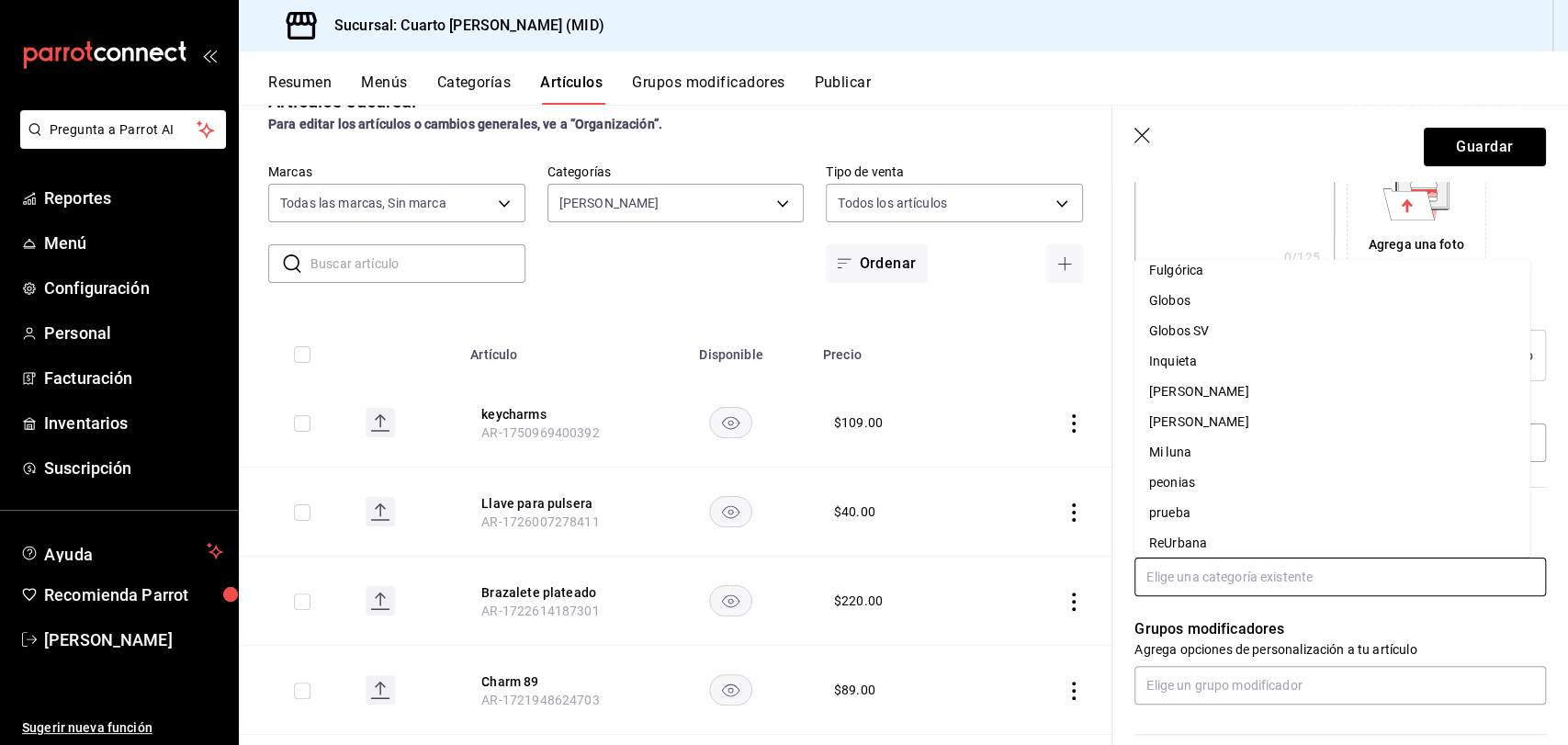
scroll to position [588, 0]
click at [1192, 426] on li "[PERSON_NAME]" at bounding box center [1332, 421] width 396 height 30
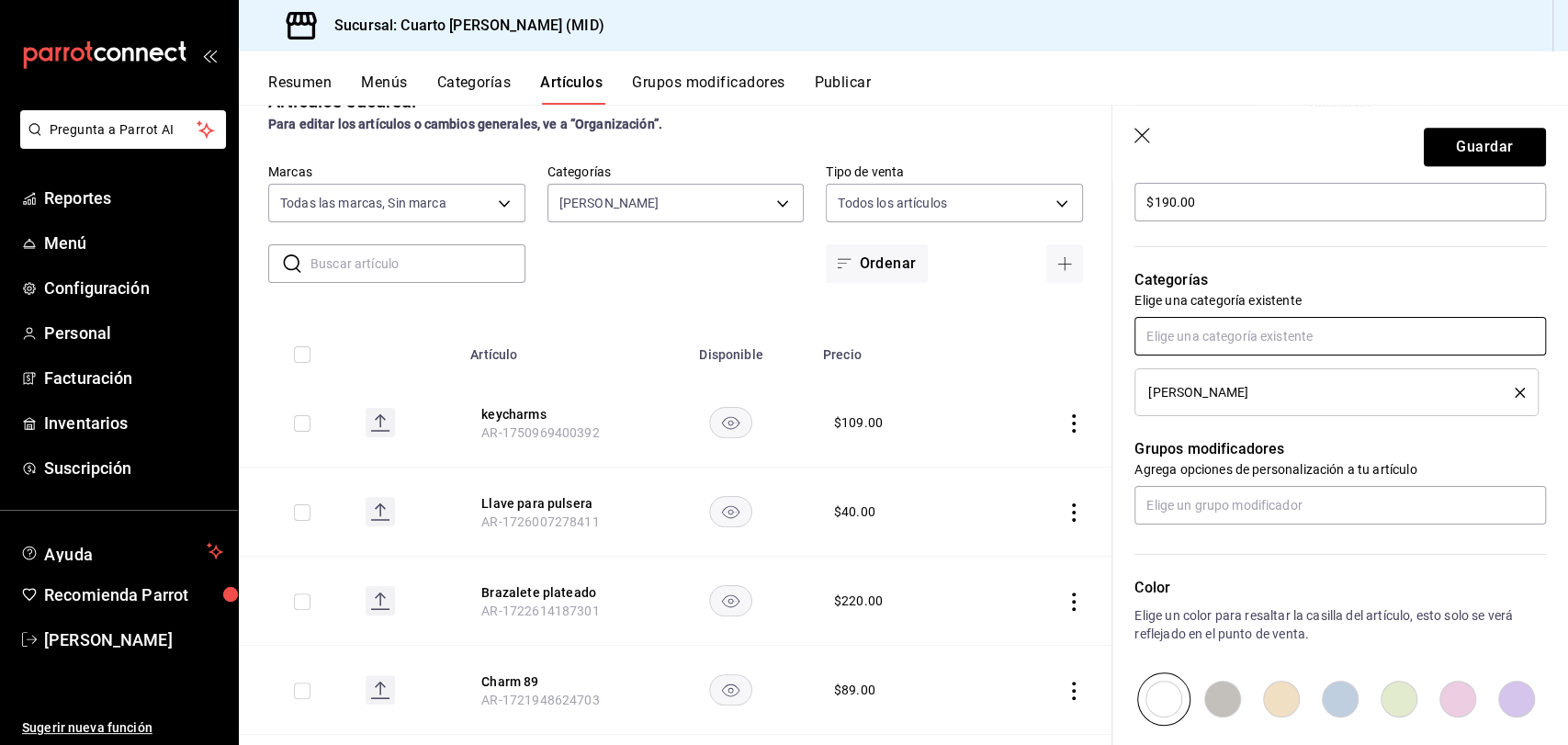
scroll to position [0, 0]
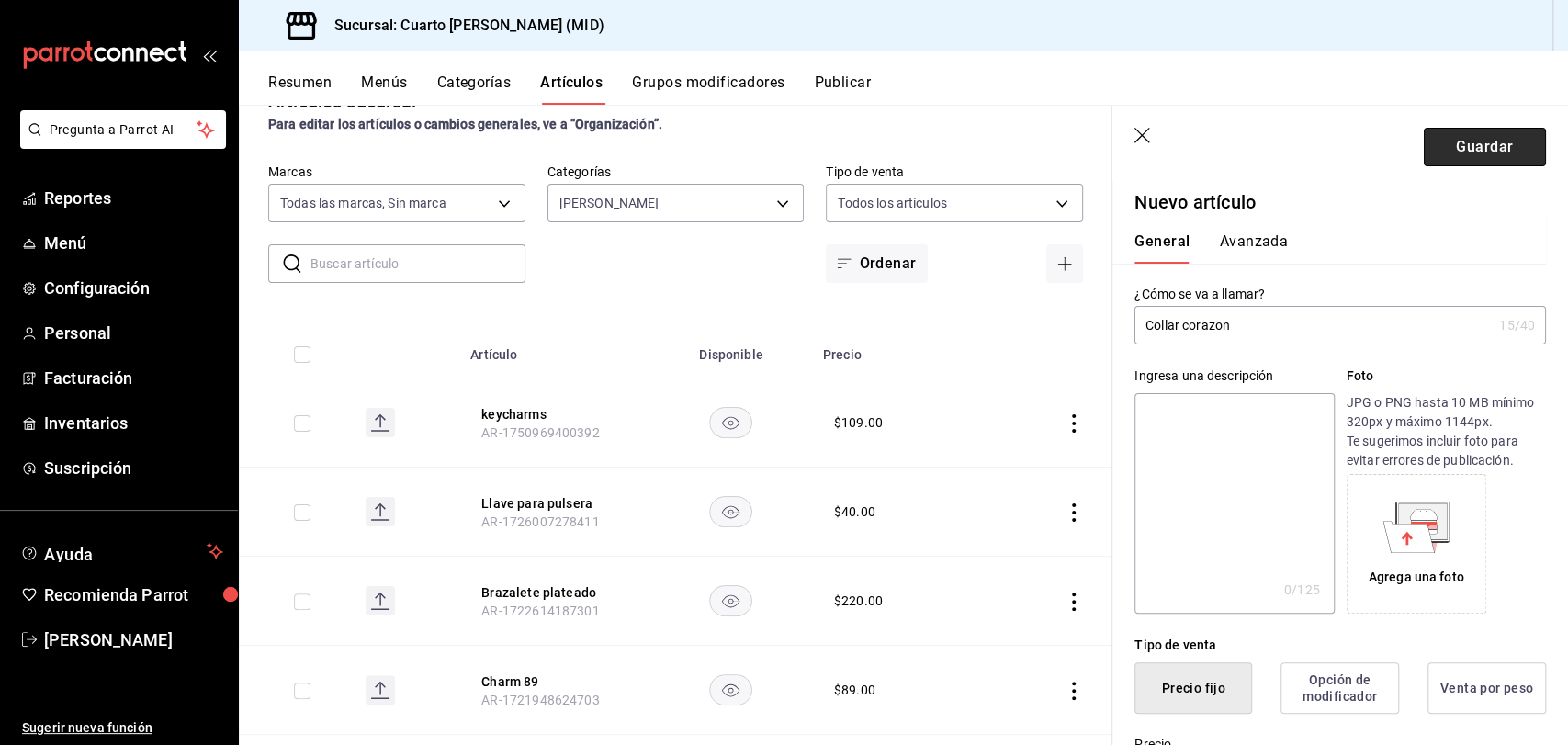
click at [1457, 149] on button "Guardar" at bounding box center [1485, 146] width 122 height 38
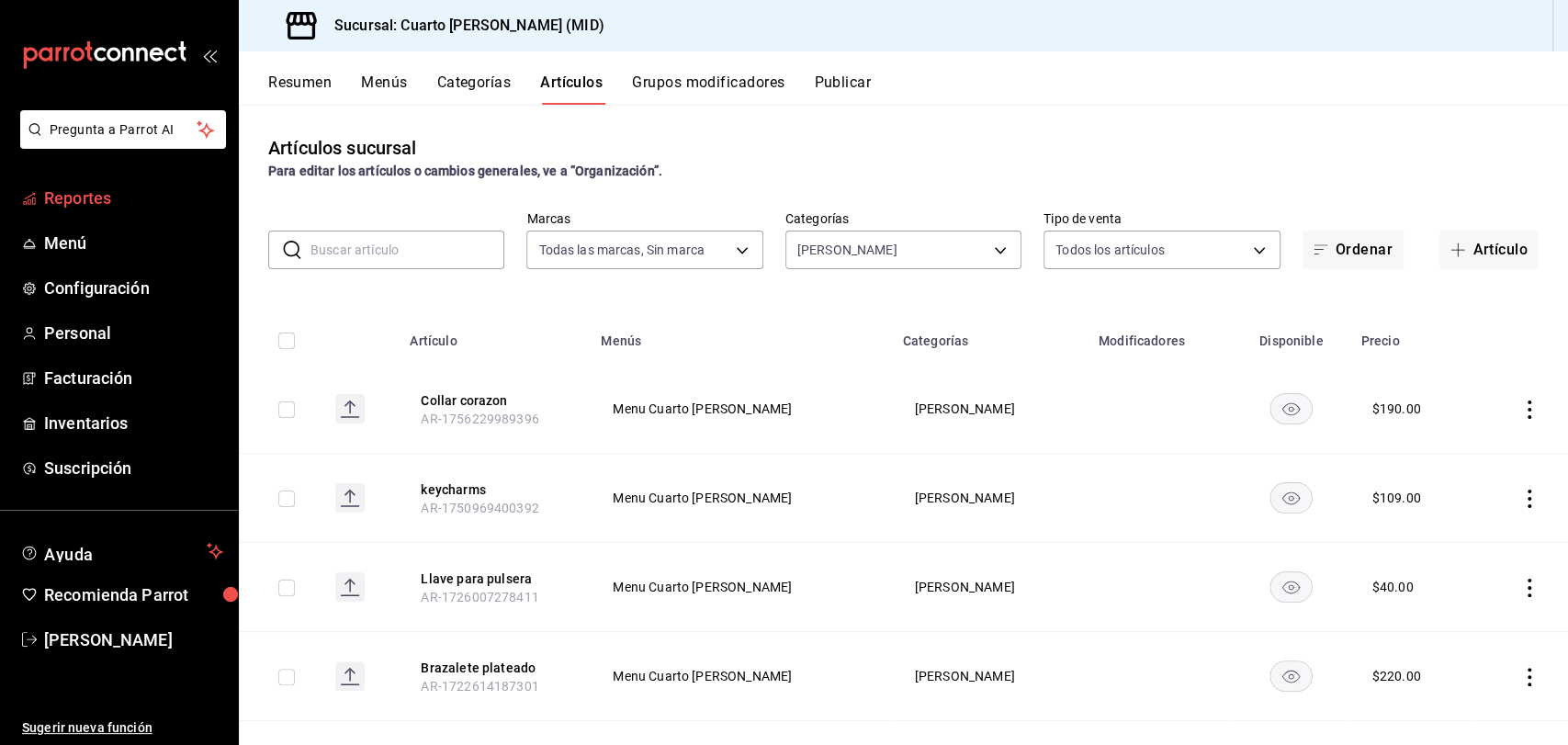
click at [103, 199] on span "Reportes" at bounding box center [133, 197] width 179 height 24
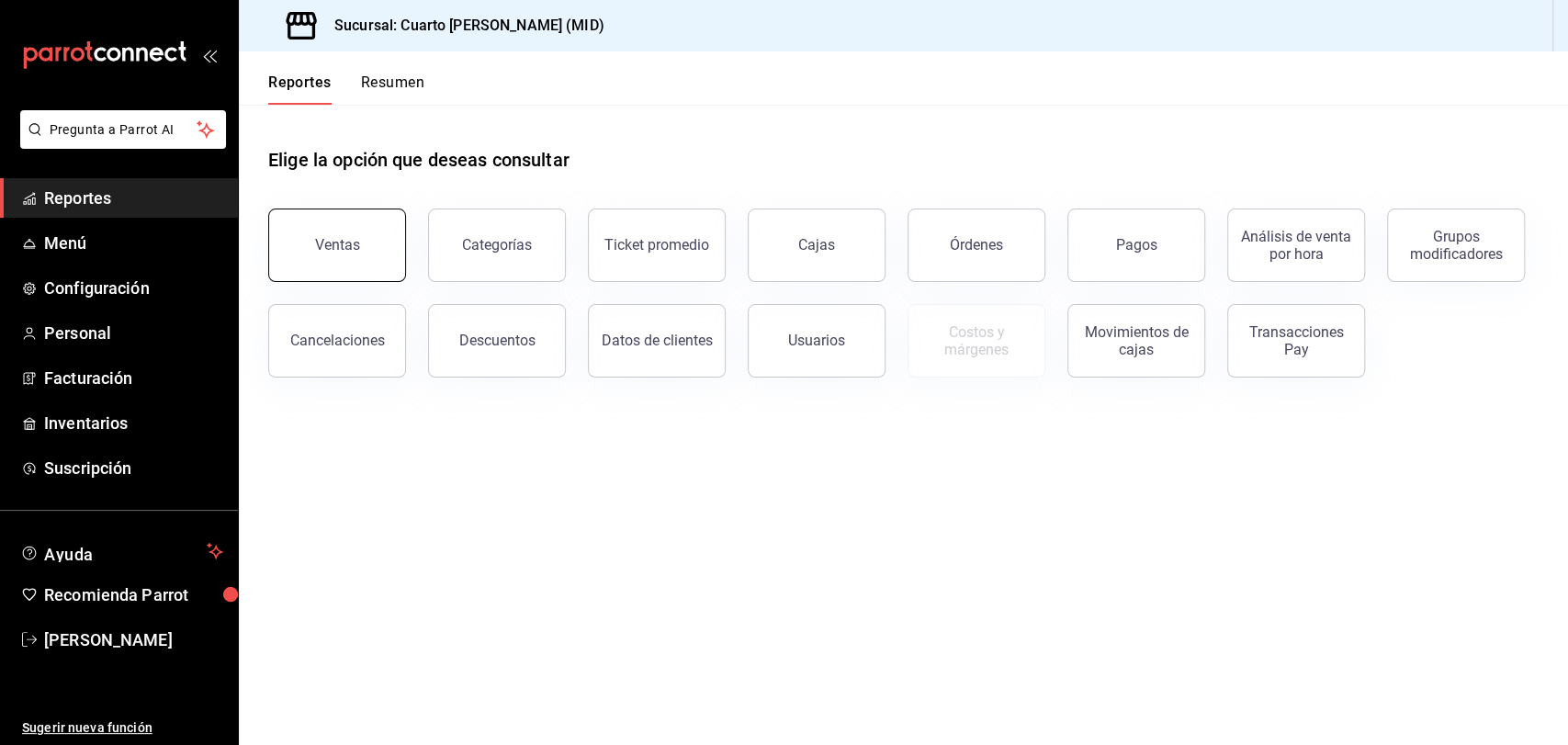
click at [364, 222] on button "Ventas" at bounding box center [336, 245] width 138 height 73
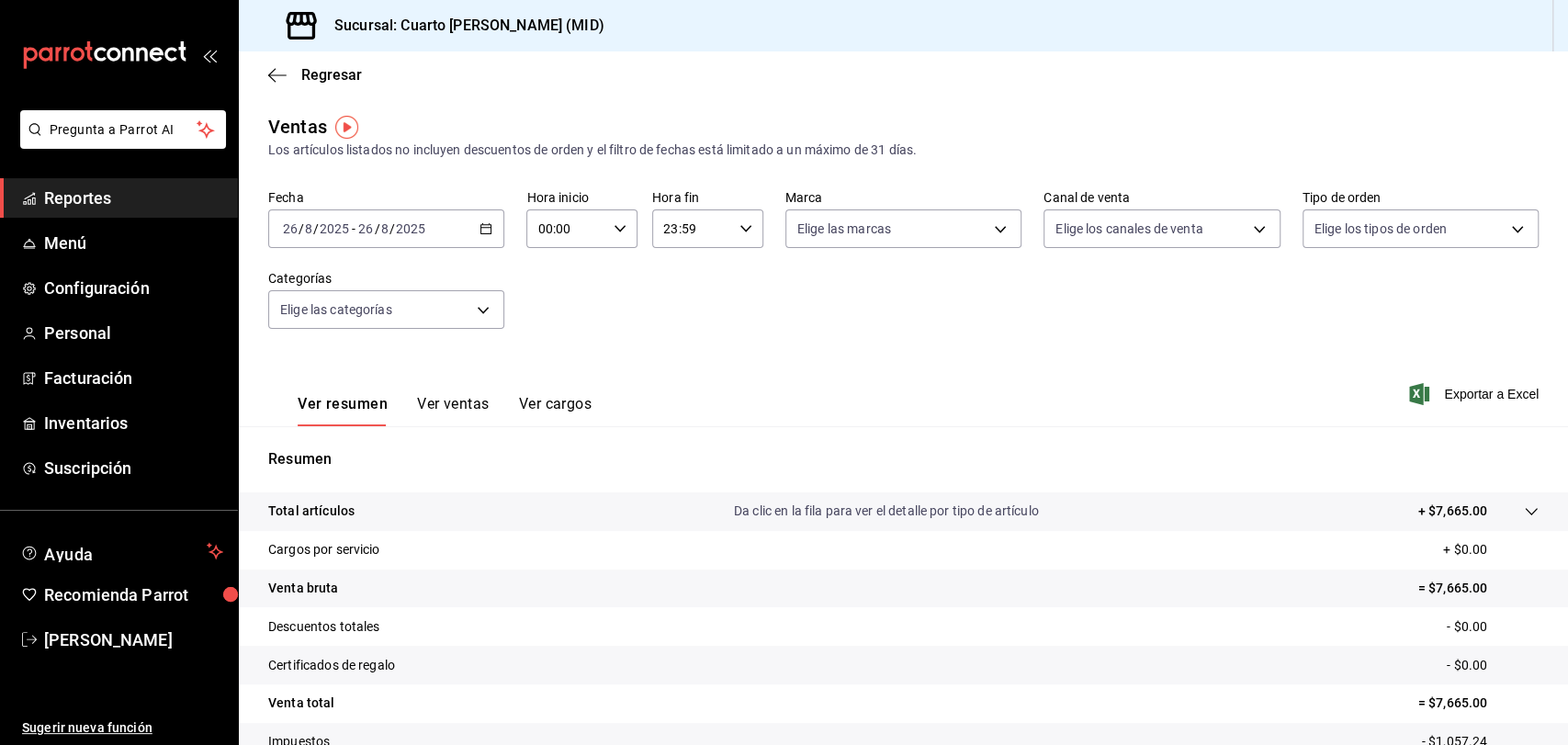
click at [484, 222] on icon "button" at bounding box center [486, 228] width 13 height 13
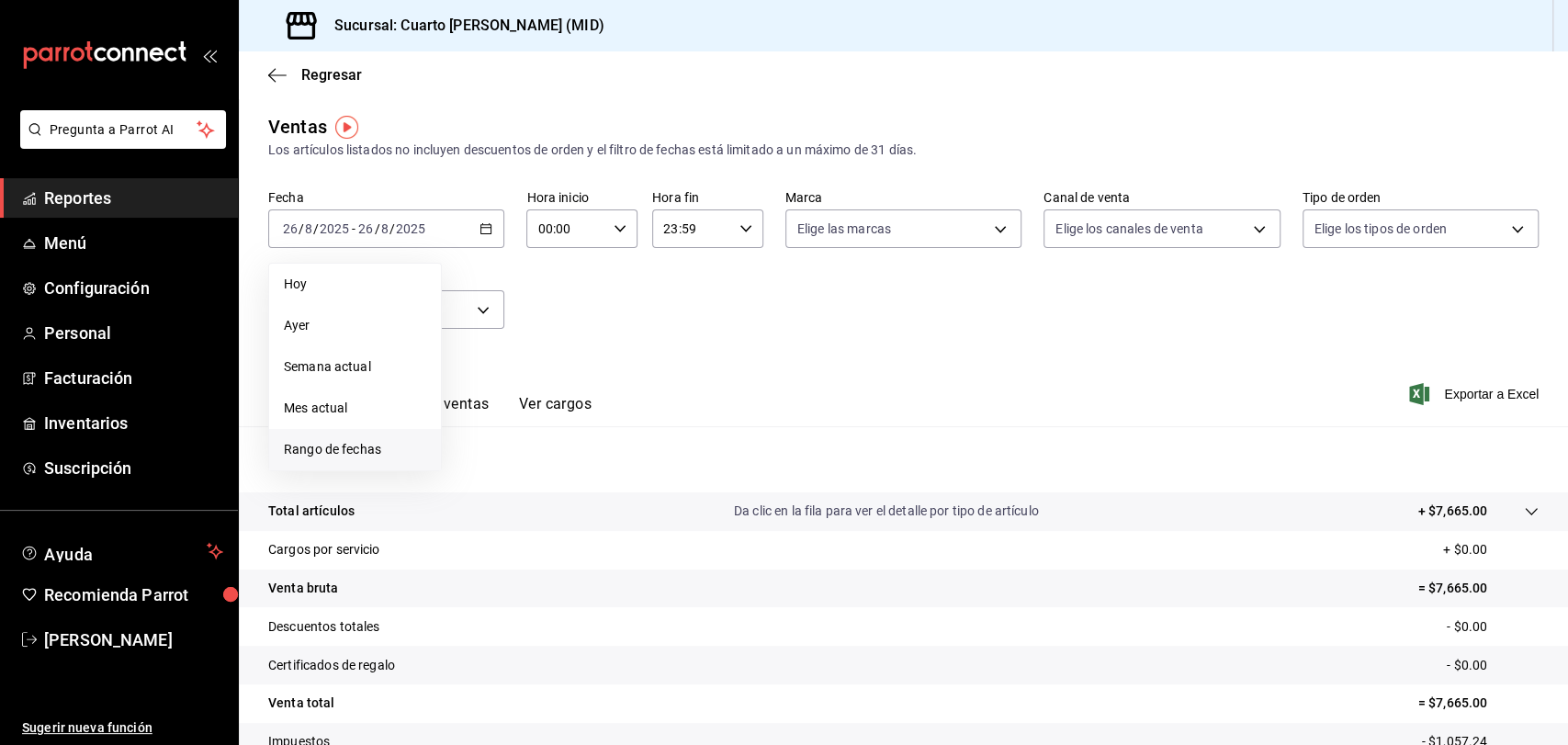
click at [334, 447] on span "Rango de fechas" at bounding box center [355, 449] width 142 height 20
click at [603, 355] on button "1" at bounding box center [610, 350] width 32 height 33
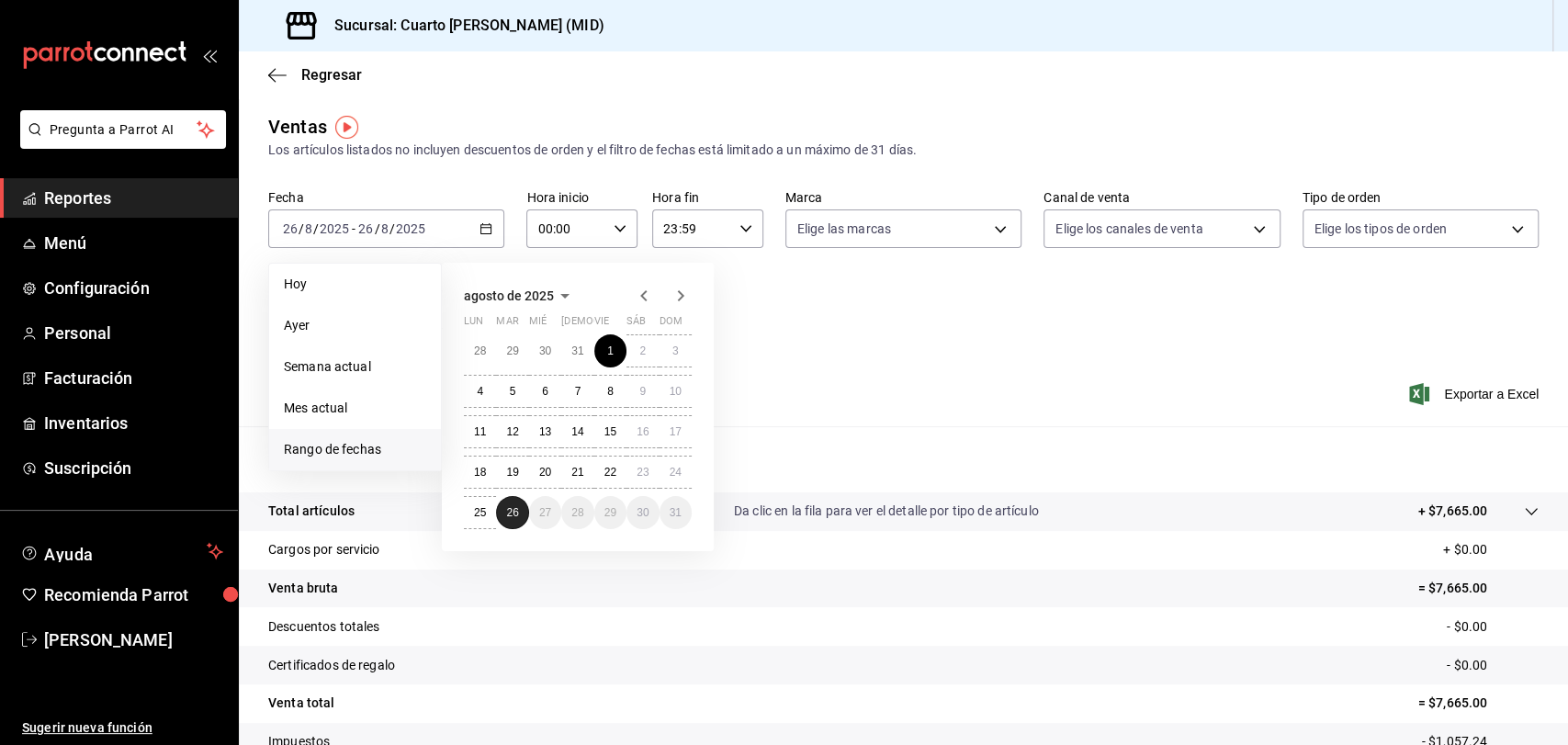
click at [515, 510] on abbr "26" at bounding box center [512, 513] width 12 height 13
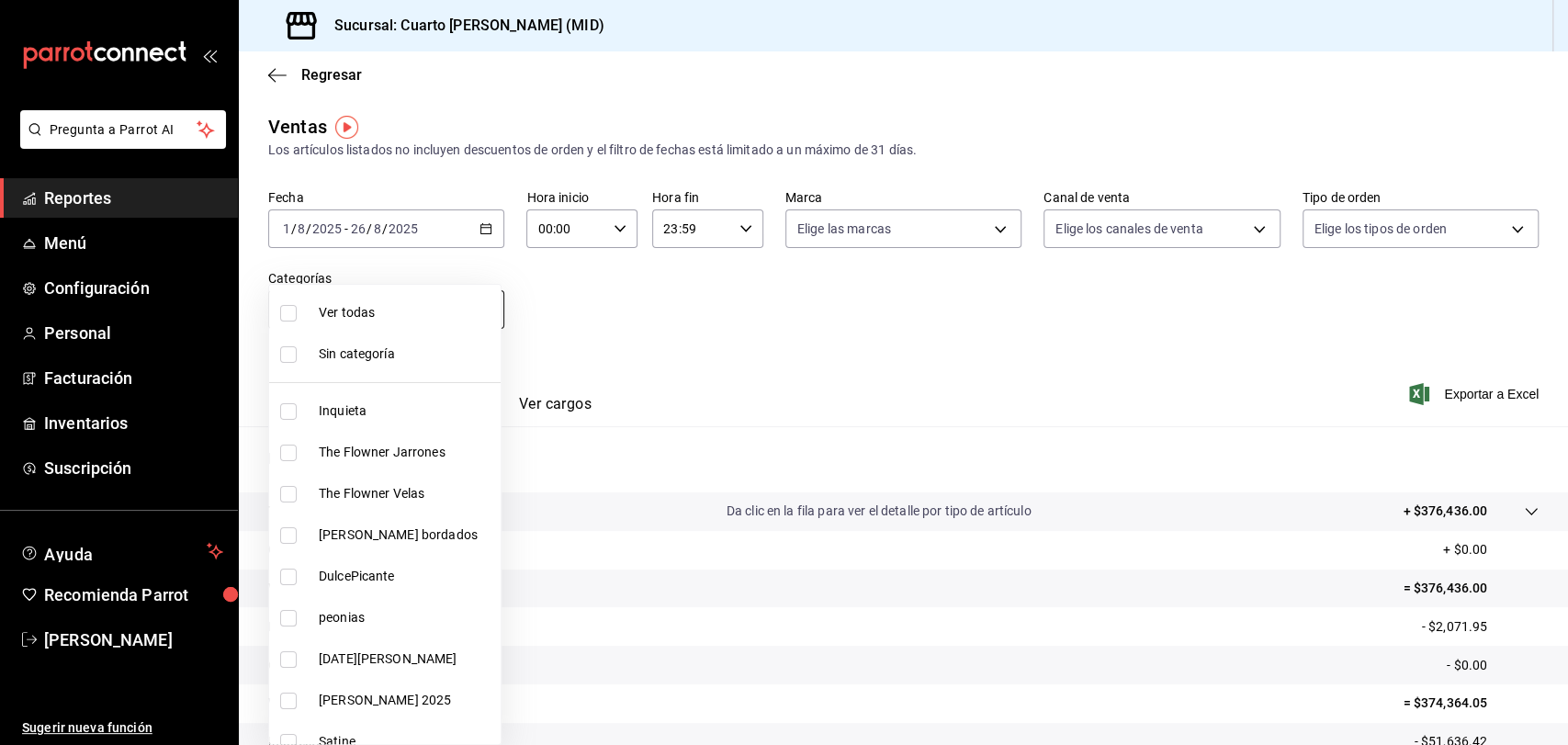
click at [441, 303] on body "Pregunta a Parrot AI Reportes Menú Configuración Personal Facturación Inventari…" at bounding box center [784, 372] width 1568 height 745
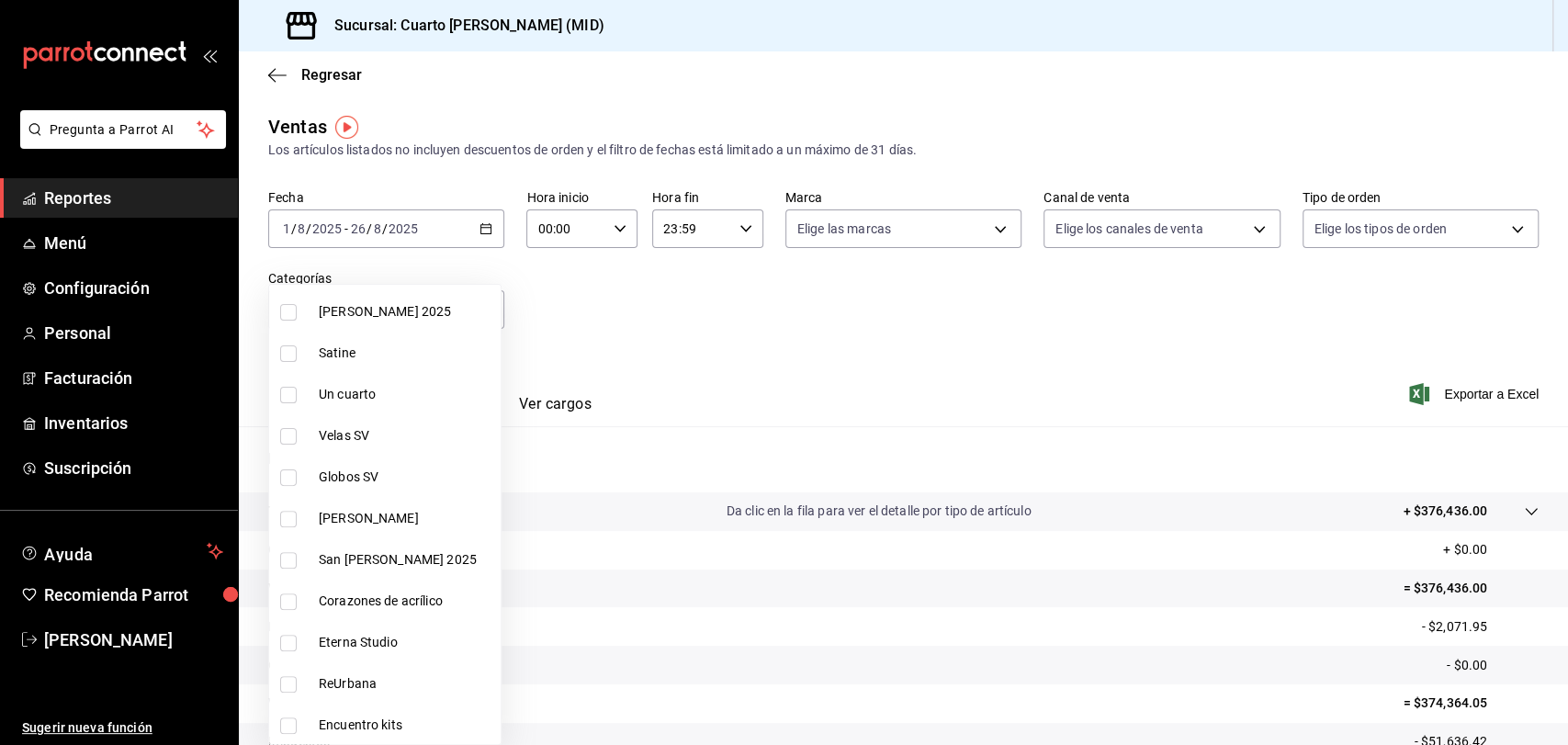
scroll to position [407, 0]
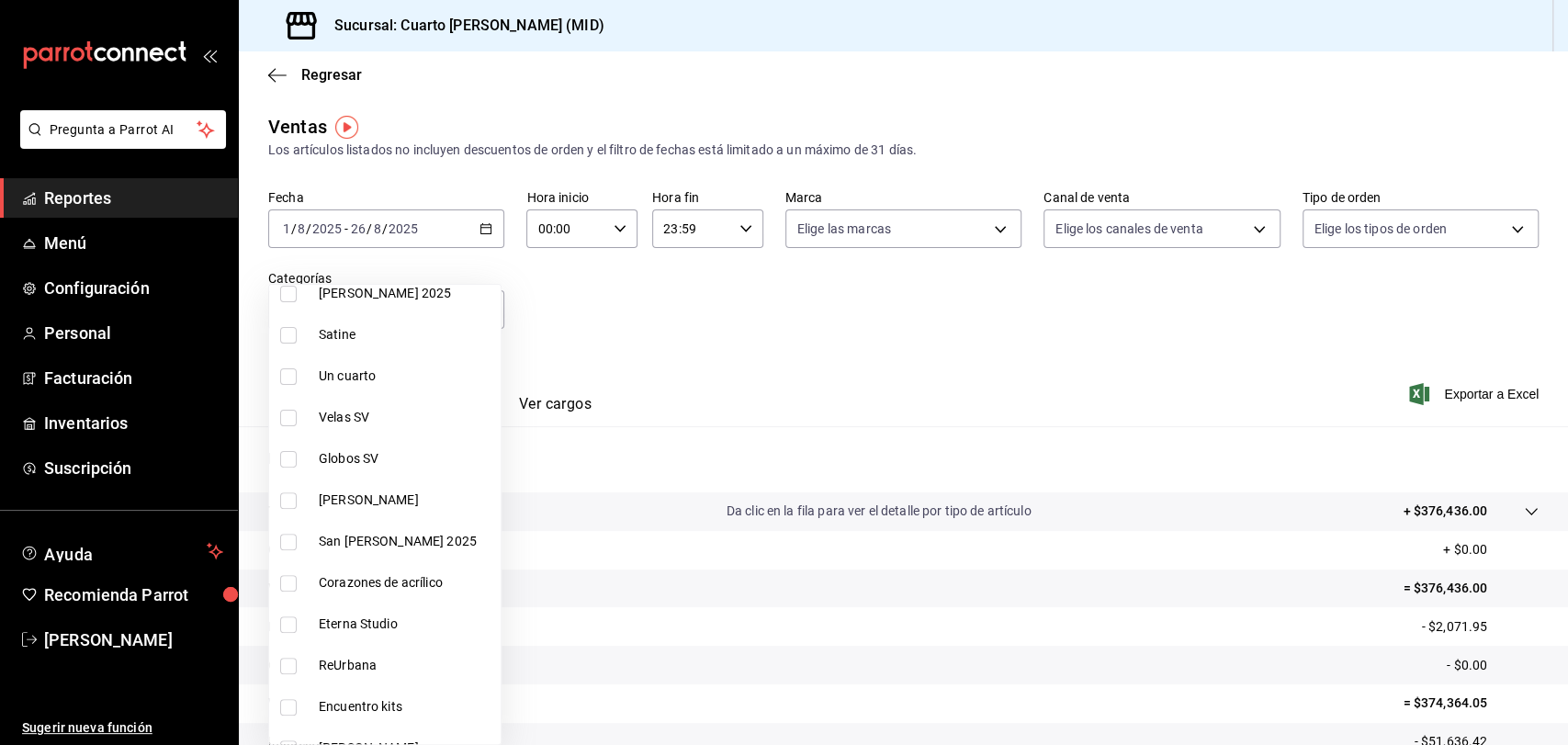
click at [366, 619] on span "Eterna Studio" at bounding box center [405, 623] width 174 height 20
type input "b89ce042-0927-4257-b9ee-975320acea54"
checkbox input "true"
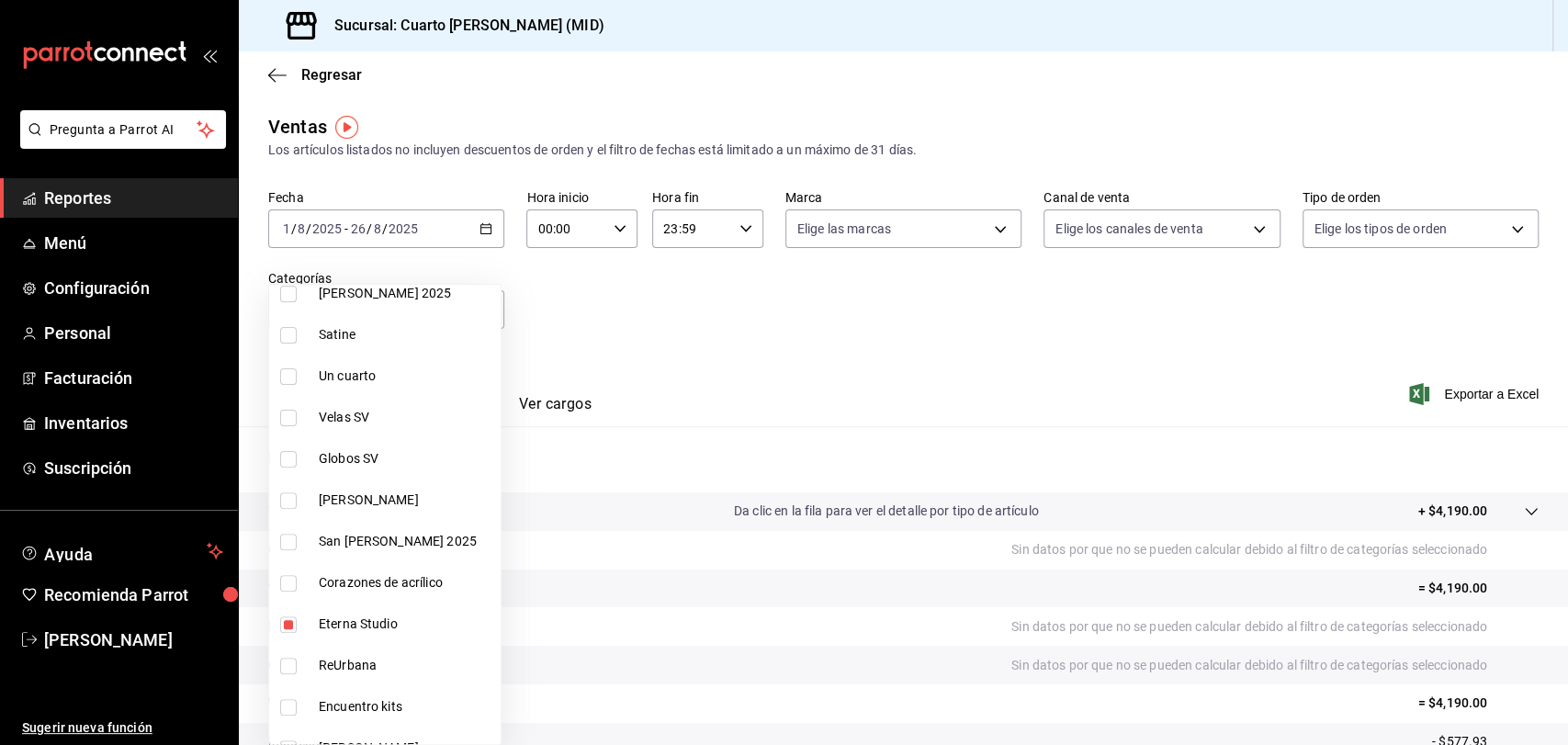
click at [659, 376] on div at bounding box center [784, 372] width 1568 height 745
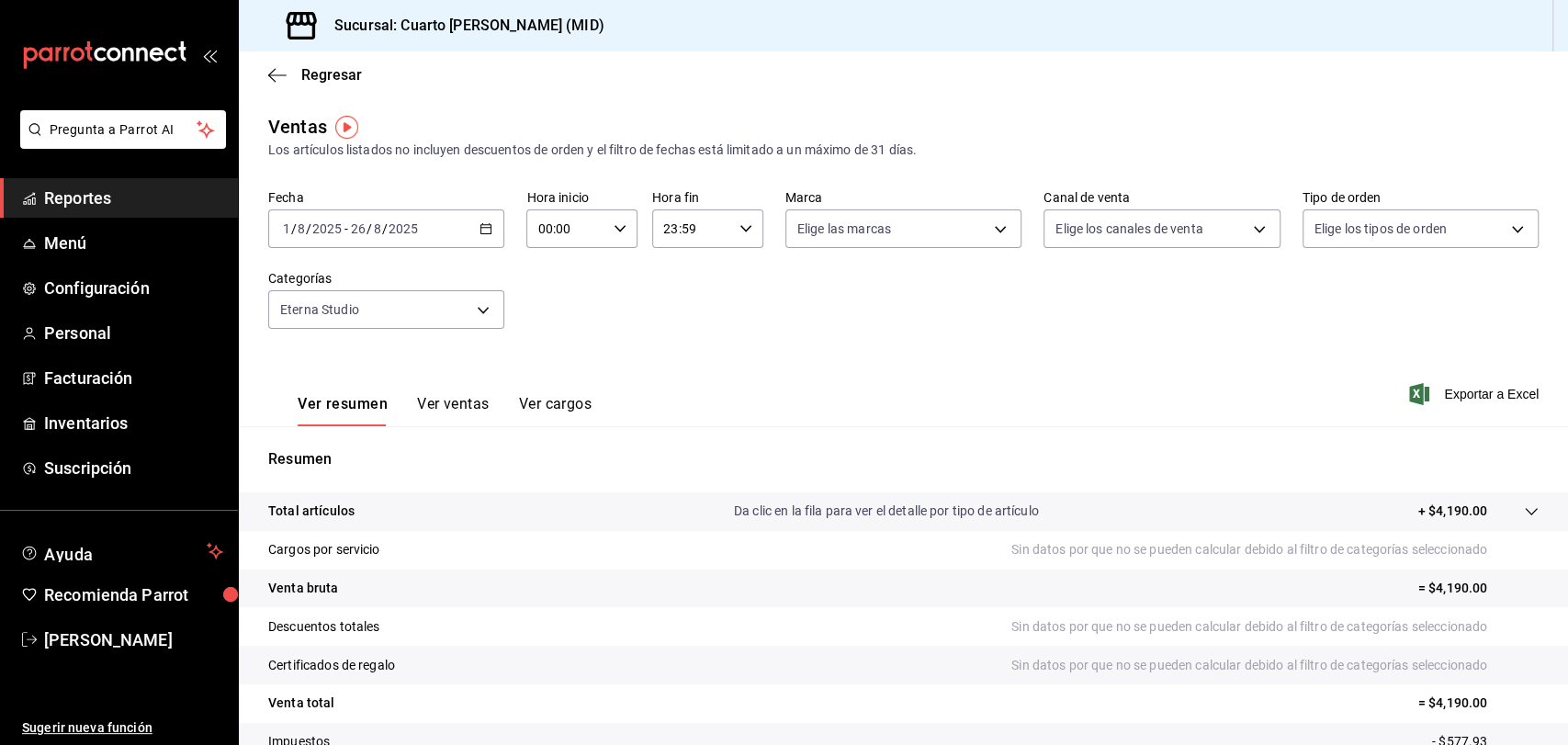
click at [428, 401] on button "Ver ventas" at bounding box center [453, 410] width 73 height 31
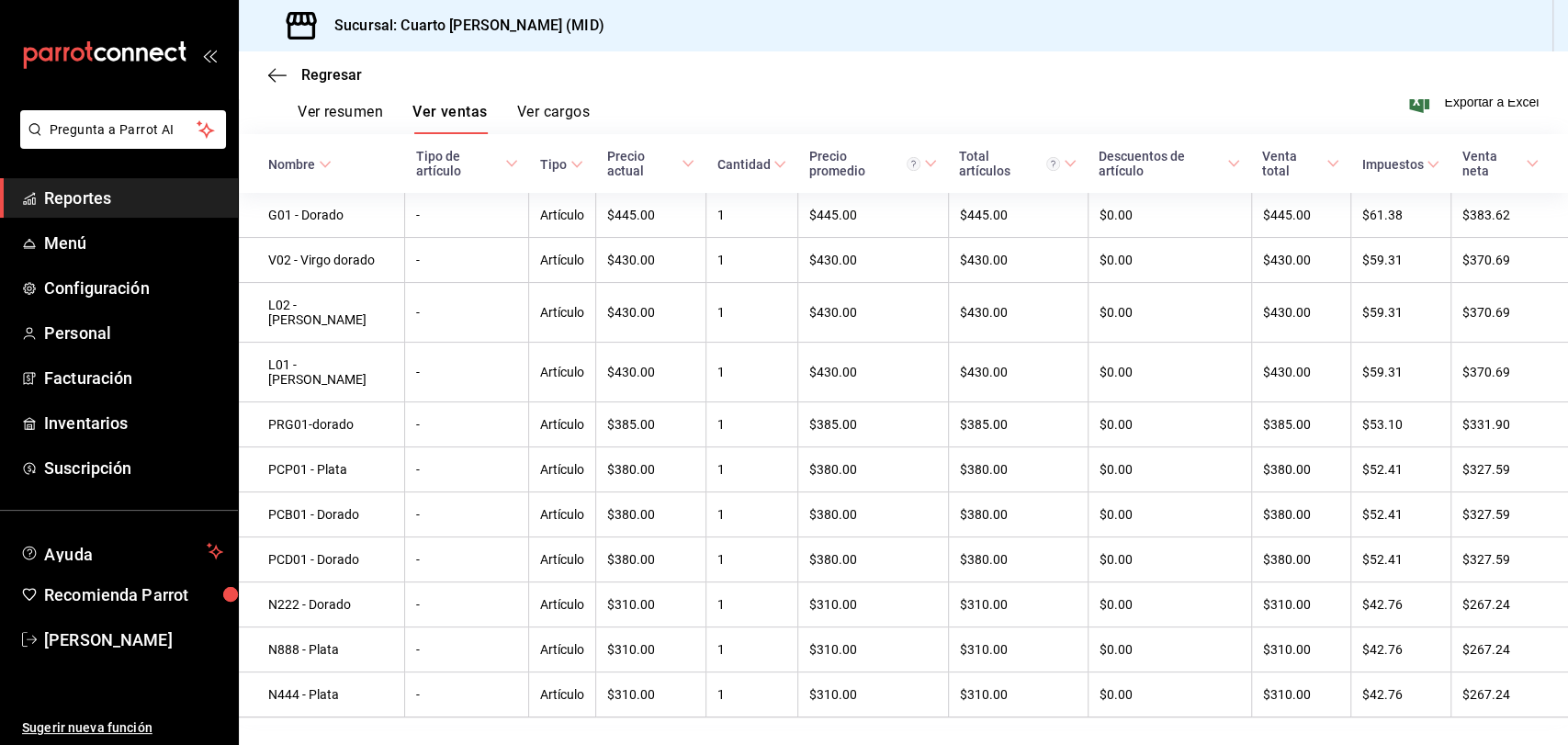
scroll to position [293, 0]
